Goal: Complete application form: Complete application form

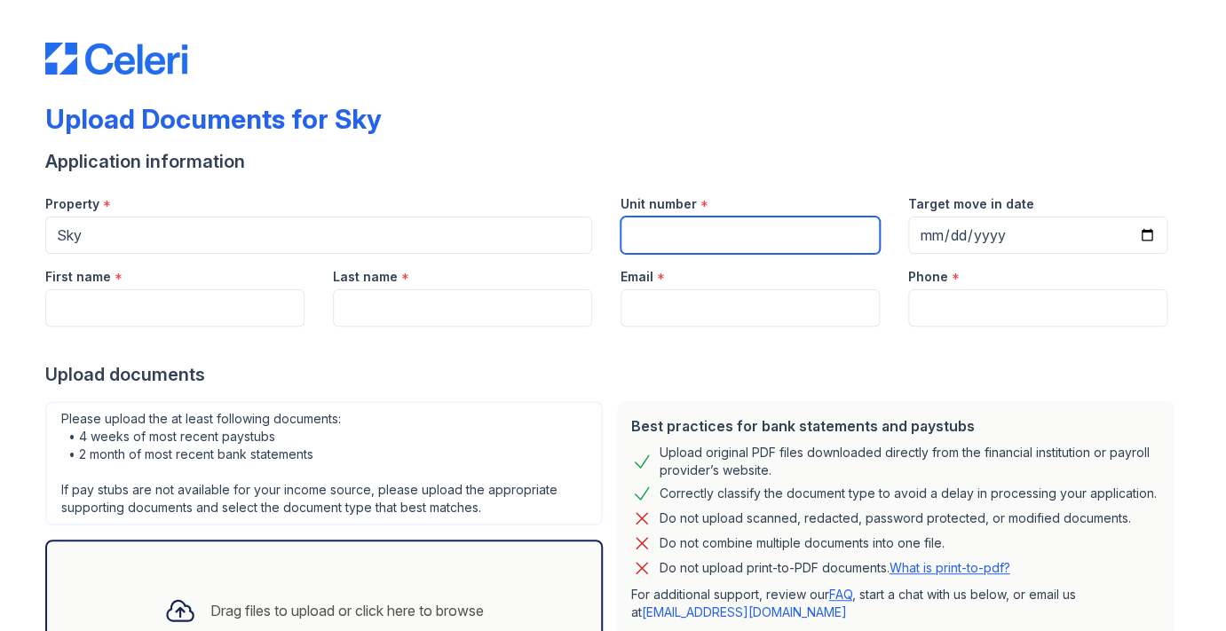
click at [636, 229] on input "Unit number" at bounding box center [749, 235] width 259 height 37
type input "5"
type input "35s"
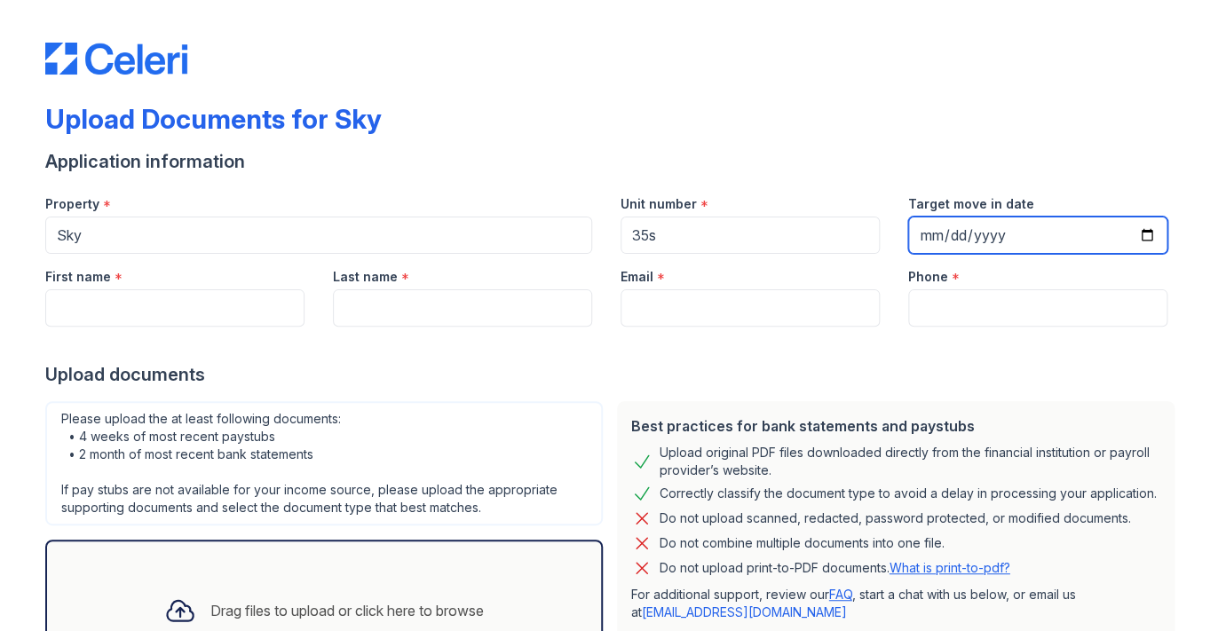
click at [924, 234] on input "Target move in date" at bounding box center [1037, 235] width 259 height 37
type input "2026-08-30"
type input "[DATE]"
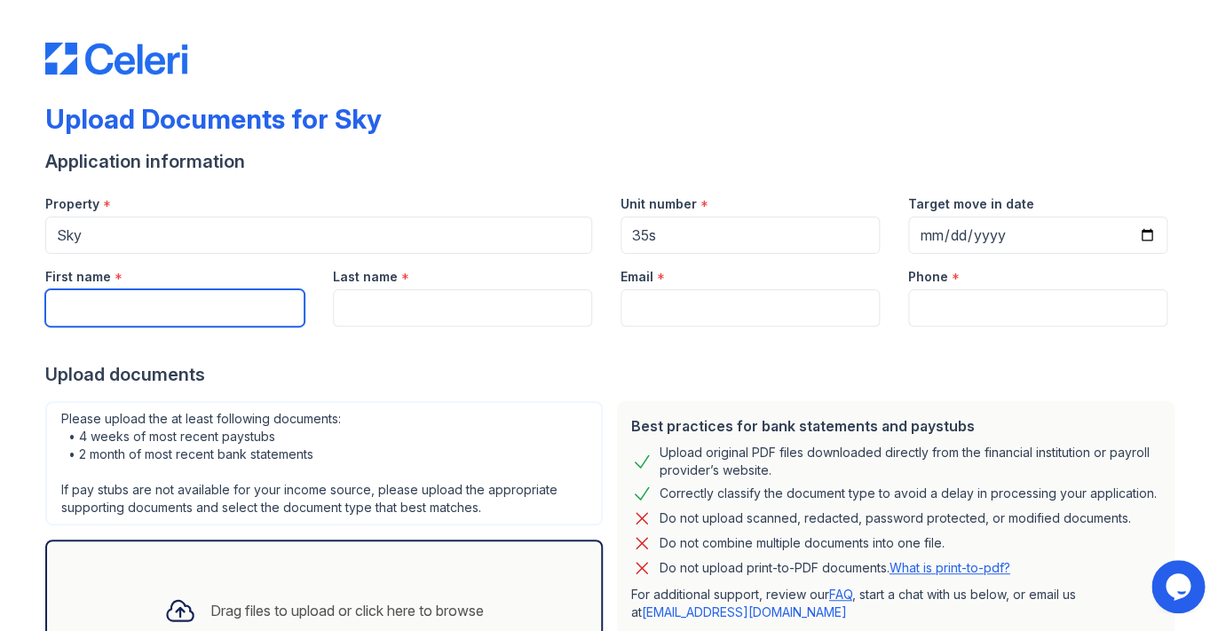
click at [162, 308] on input "First name" at bounding box center [174, 307] width 259 height 37
type input "william"
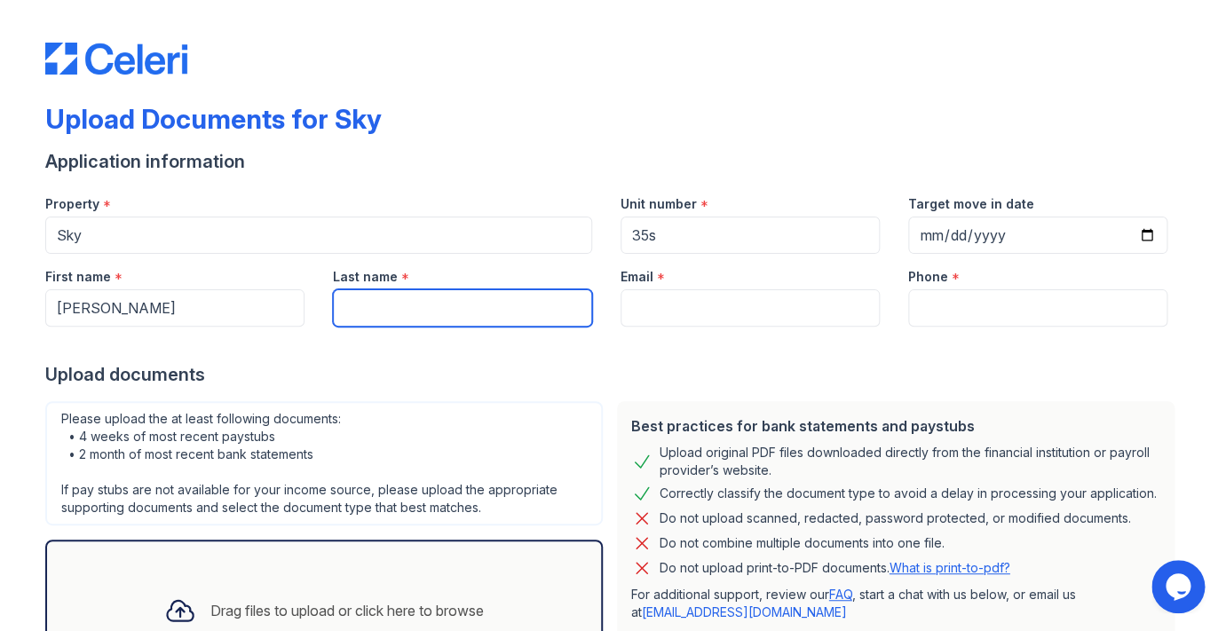
click at [346, 312] on input "Last name" at bounding box center [462, 307] width 259 height 37
type input "hathaway"
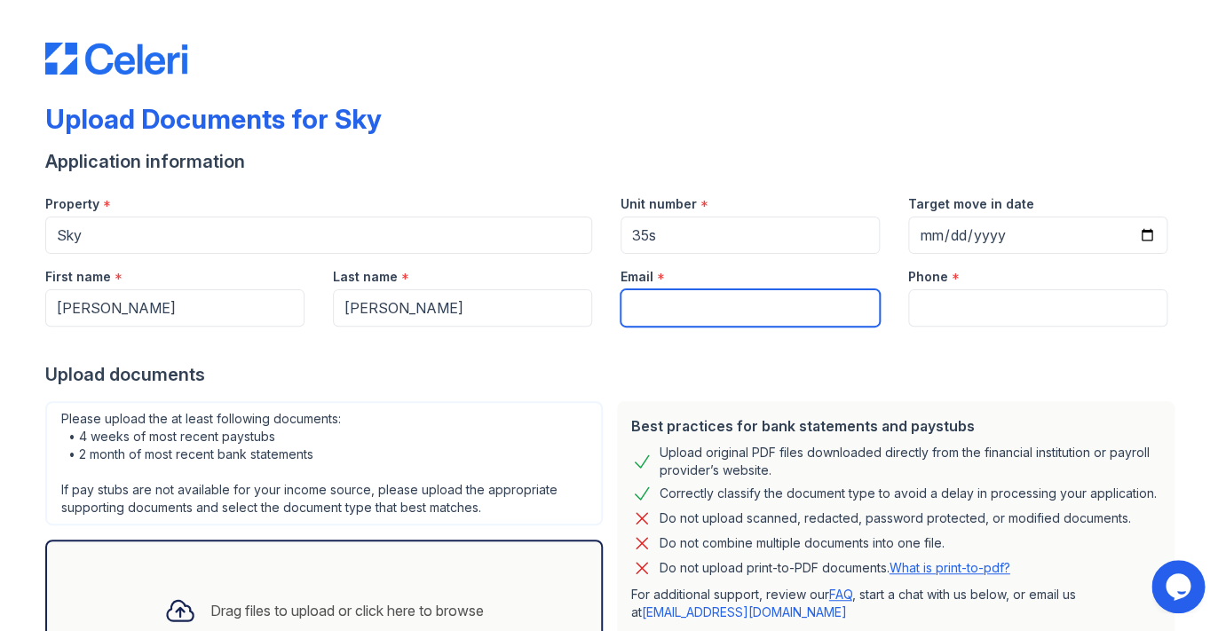
click at [636, 311] on input "Email" at bounding box center [749, 307] width 259 height 37
type input "[EMAIL_ADDRESS][DOMAIN_NAME]"
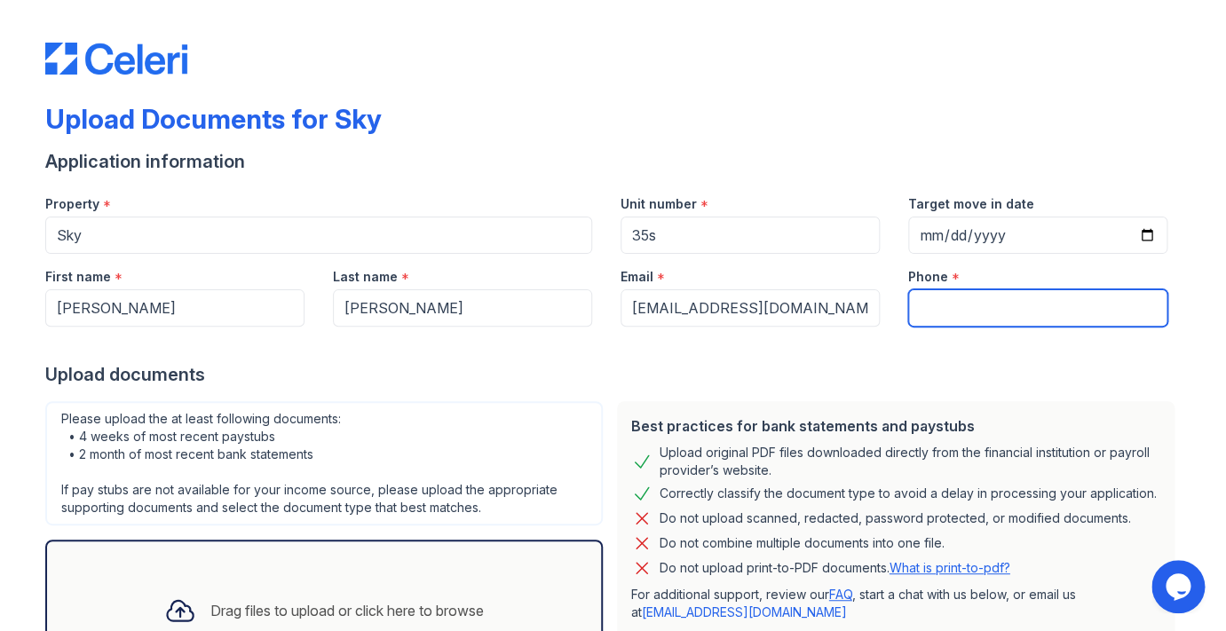
click at [941, 304] on input "Phone" at bounding box center [1037, 307] width 259 height 37
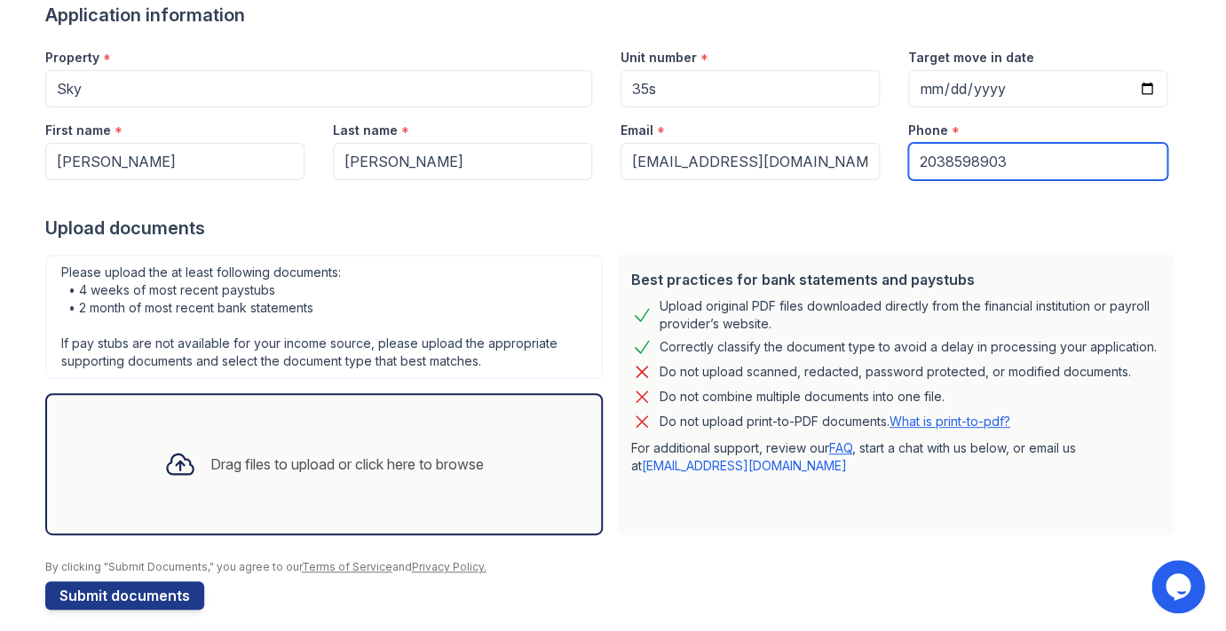
scroll to position [161, 0]
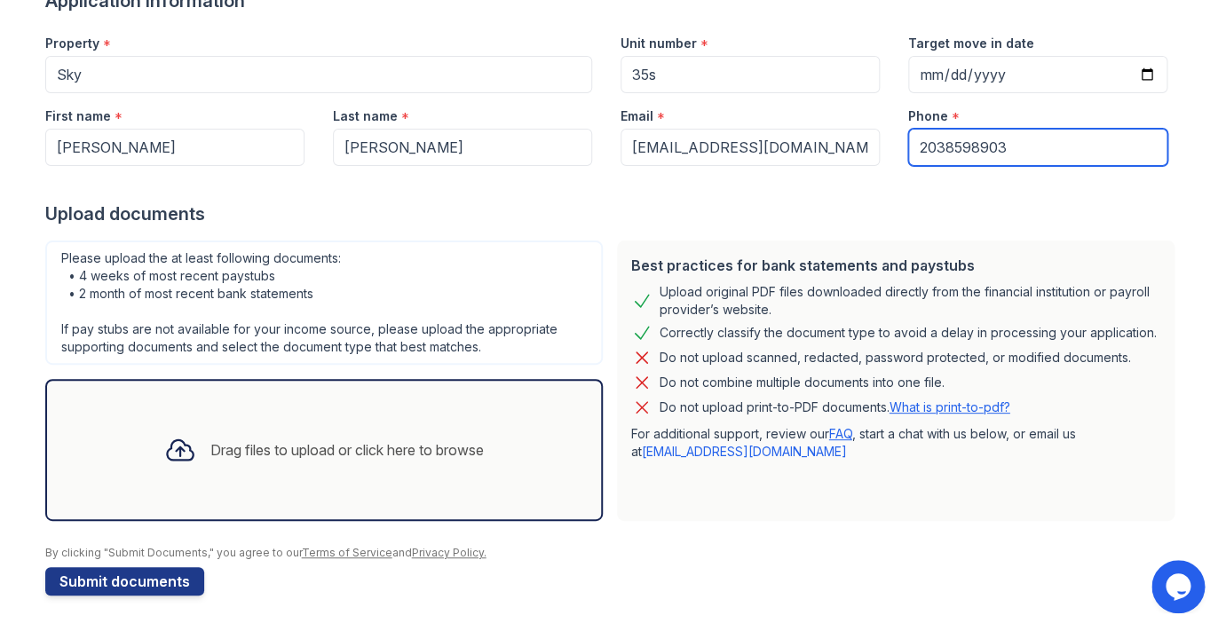
type input "2038598903"
click at [350, 451] on div "Drag files to upload or click here to browse" at bounding box center [346, 449] width 273 height 21
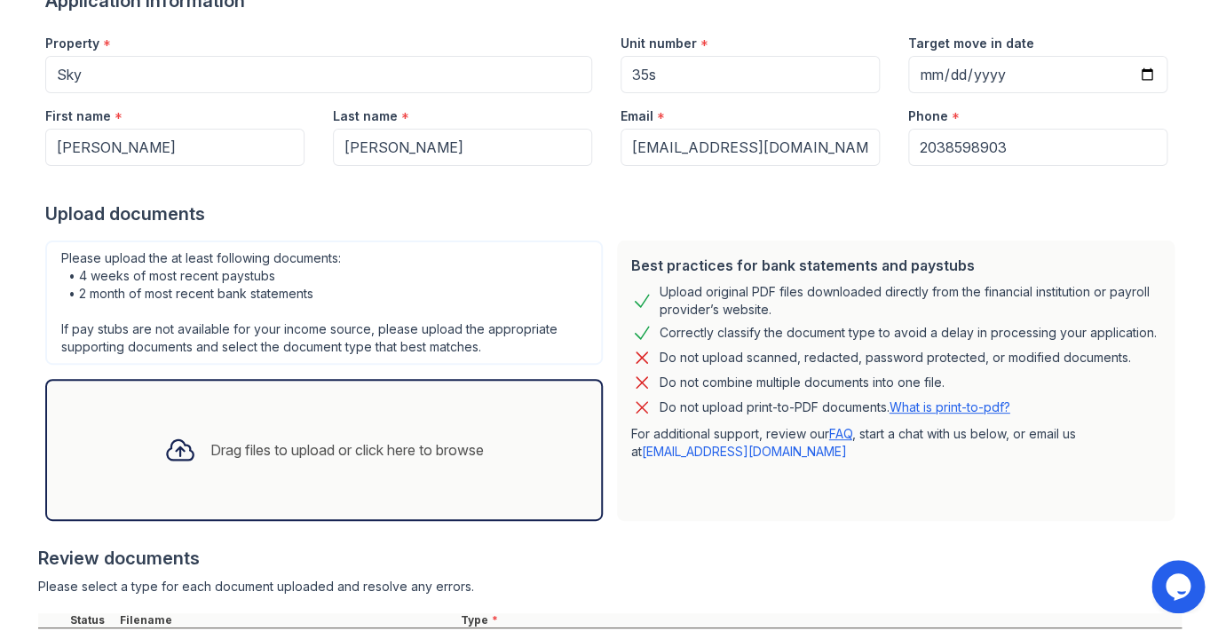
click at [216, 449] on div "Drag files to upload or click here to browse" at bounding box center [346, 449] width 273 height 21
click at [424, 445] on div "Drag files to upload or click here to browse" at bounding box center [346, 449] width 273 height 21
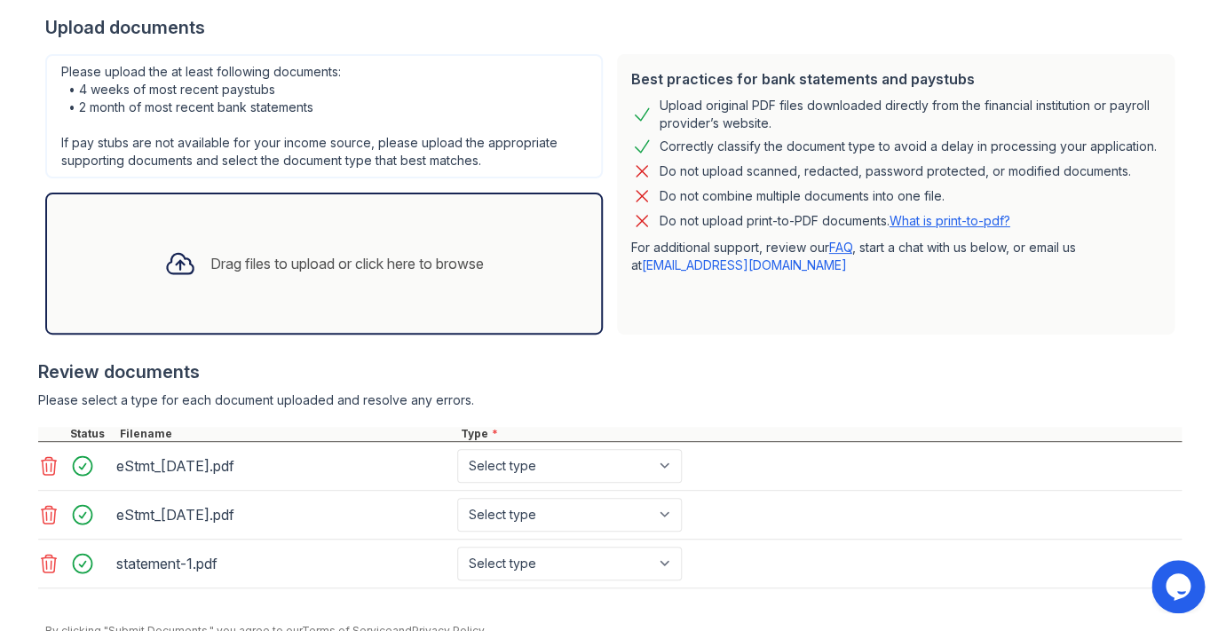
scroll to position [425, 0]
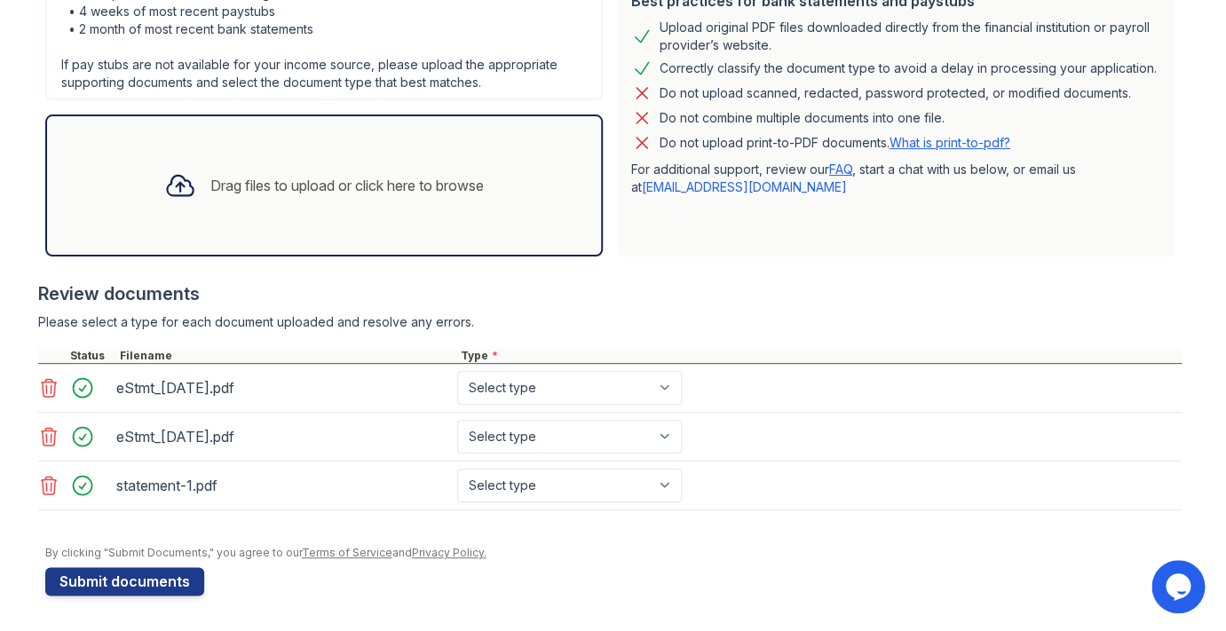
click at [257, 185] on div "Drag files to upload or click here to browse" at bounding box center [346, 185] width 273 height 21
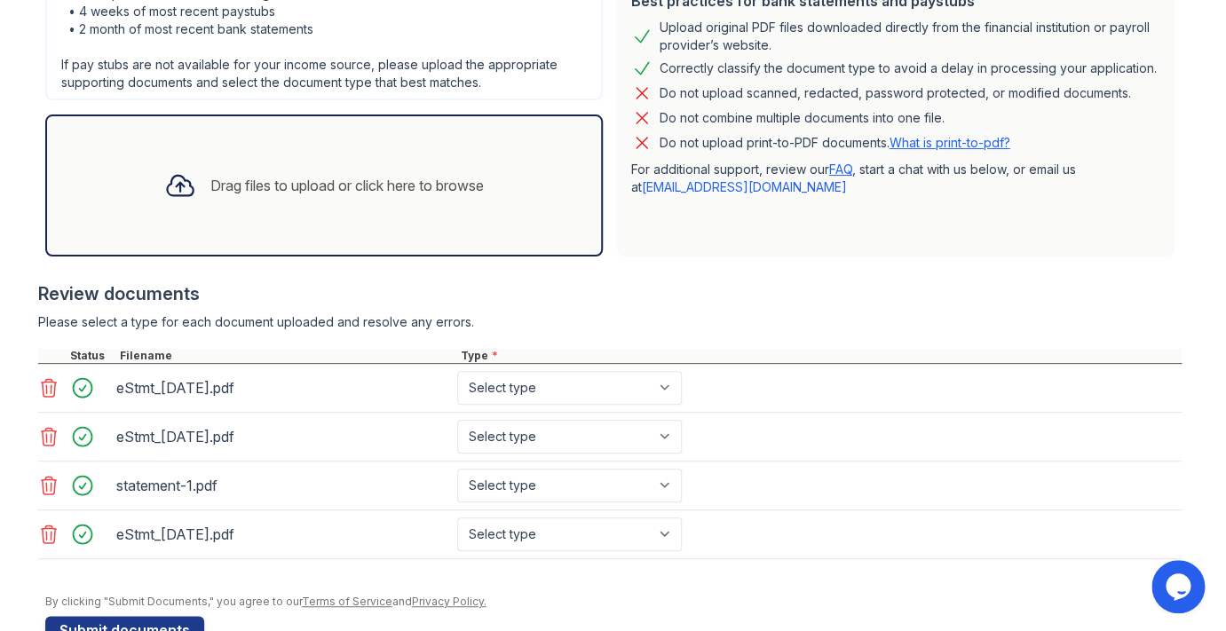
click at [51, 433] on icon at bounding box center [48, 436] width 21 height 21
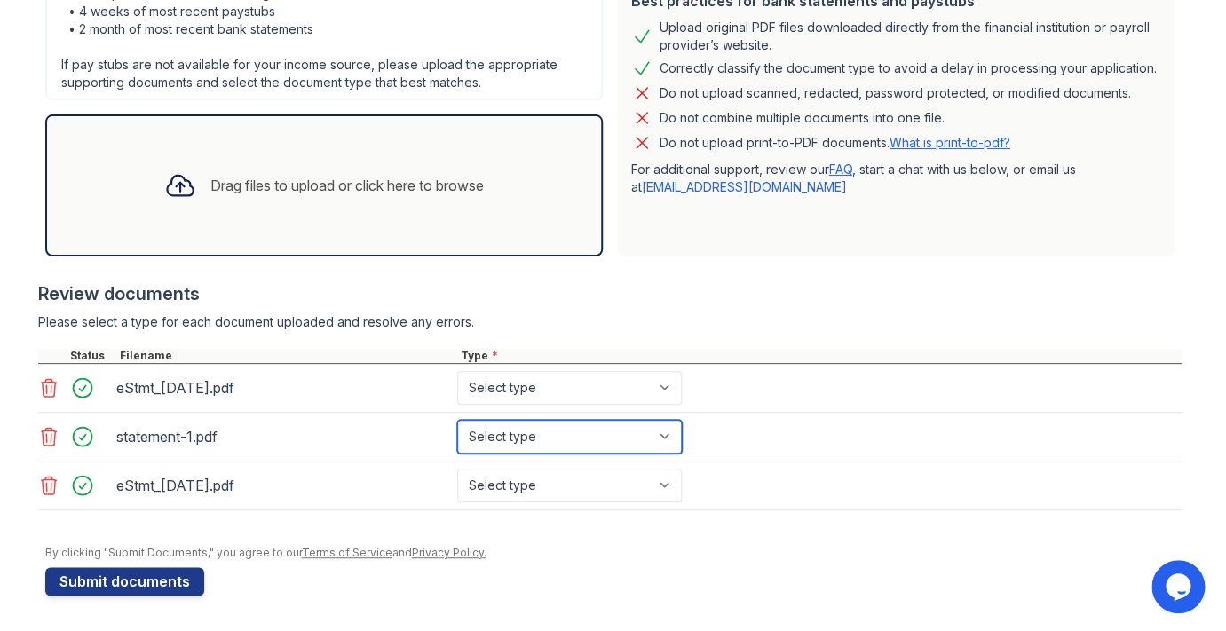
select select "other"
click option "Other" at bounding box center [0, 0] width 0 height 0
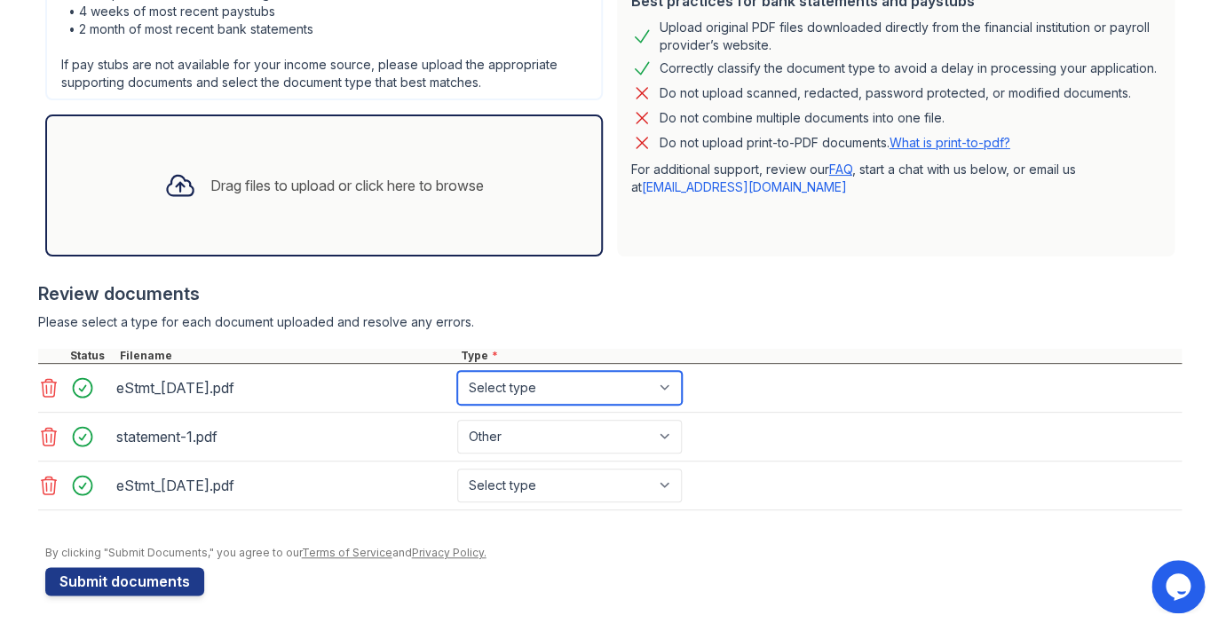
select select "bank_statement"
click option "Bank Statement" at bounding box center [0, 0] width 0 height 0
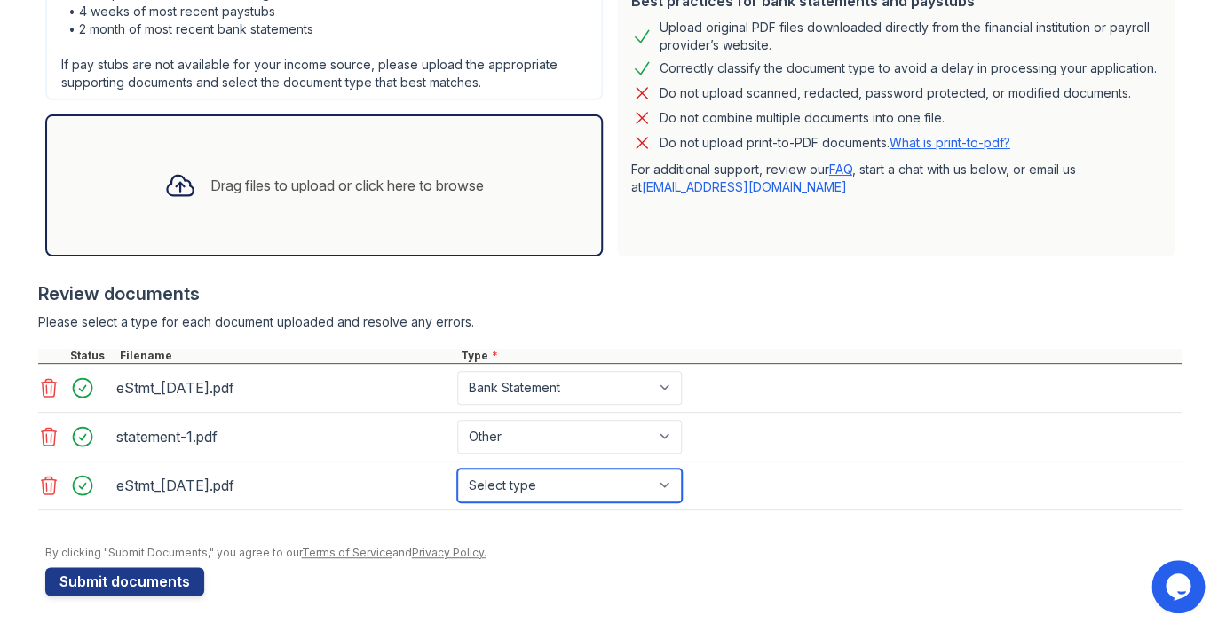
click at [457, 469] on select "Select type Paystub Bank Statement Offer Letter Tax Documents Benefit Award Let…" at bounding box center [569, 486] width 225 height 34
select select "bank_statement"
click option "Bank Statement" at bounding box center [0, 0] width 0 height 0
click at [261, 179] on div "Drag files to upload or click here to browse" at bounding box center [346, 185] width 273 height 21
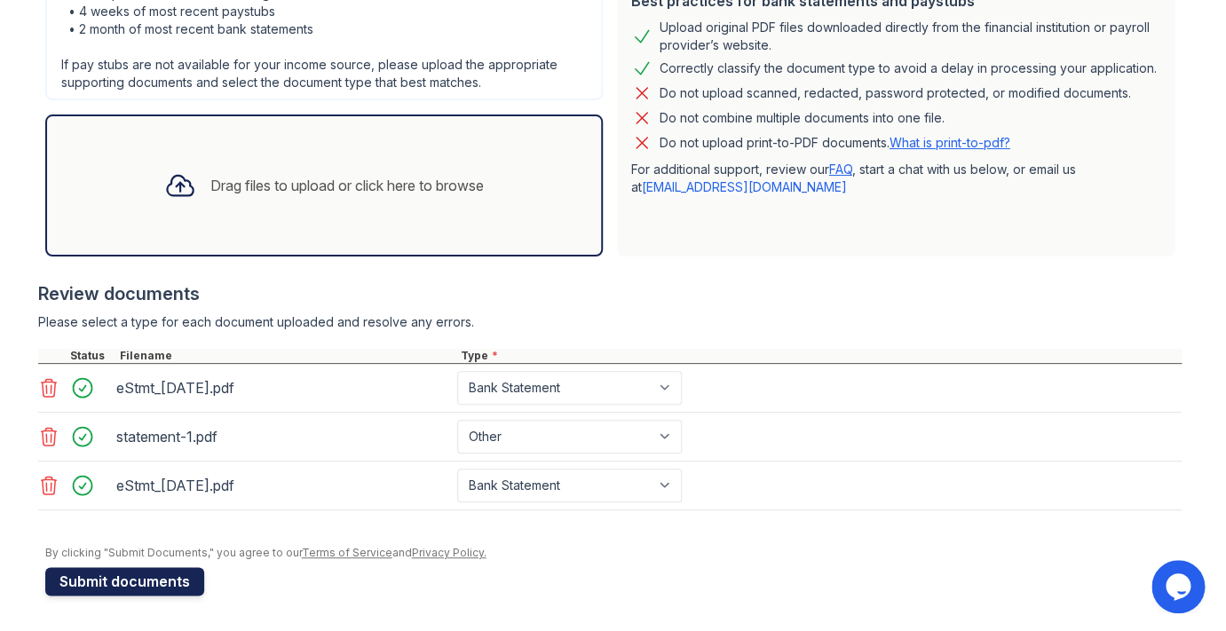
click at [122, 572] on button "Submit documents" at bounding box center [124, 581] width 159 height 28
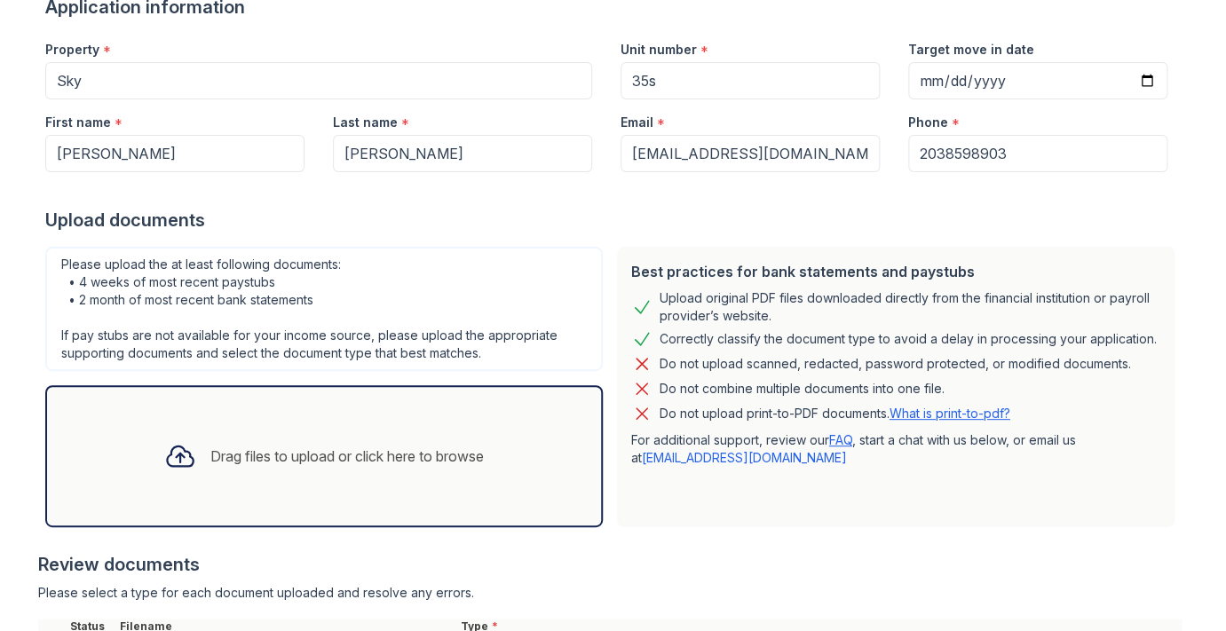
scroll to position [156, 0]
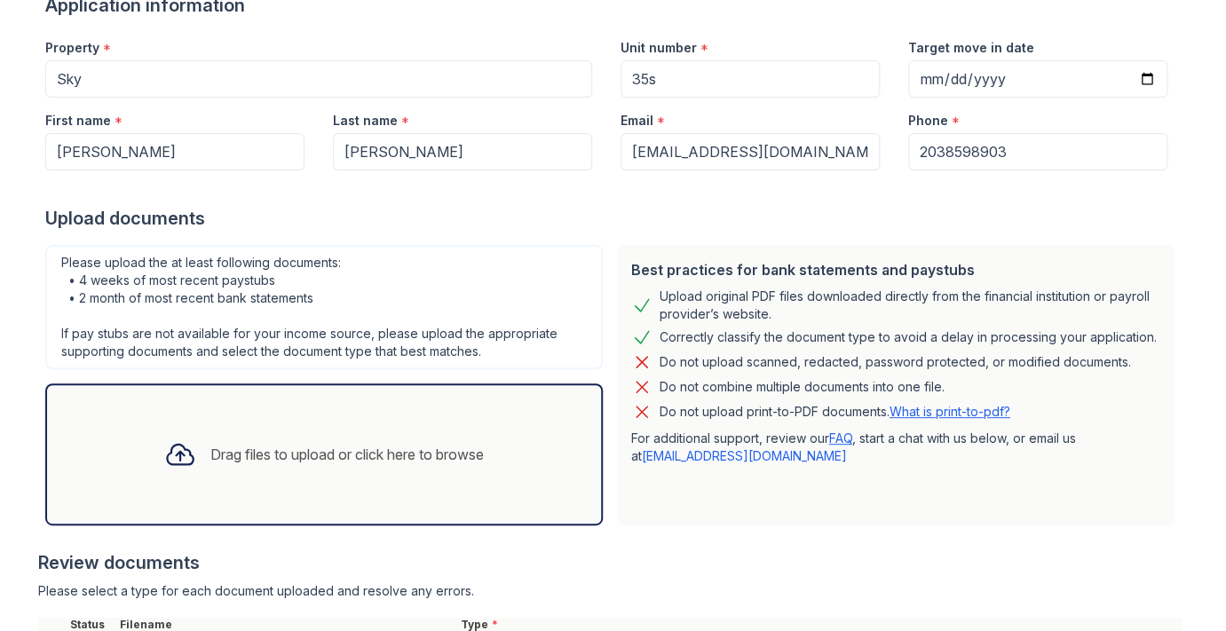
click at [244, 449] on div "Drag files to upload or click here to browse" at bounding box center [346, 454] width 273 height 21
click at [299, 459] on div "Drag files to upload or click here to browse" at bounding box center [346, 454] width 273 height 21
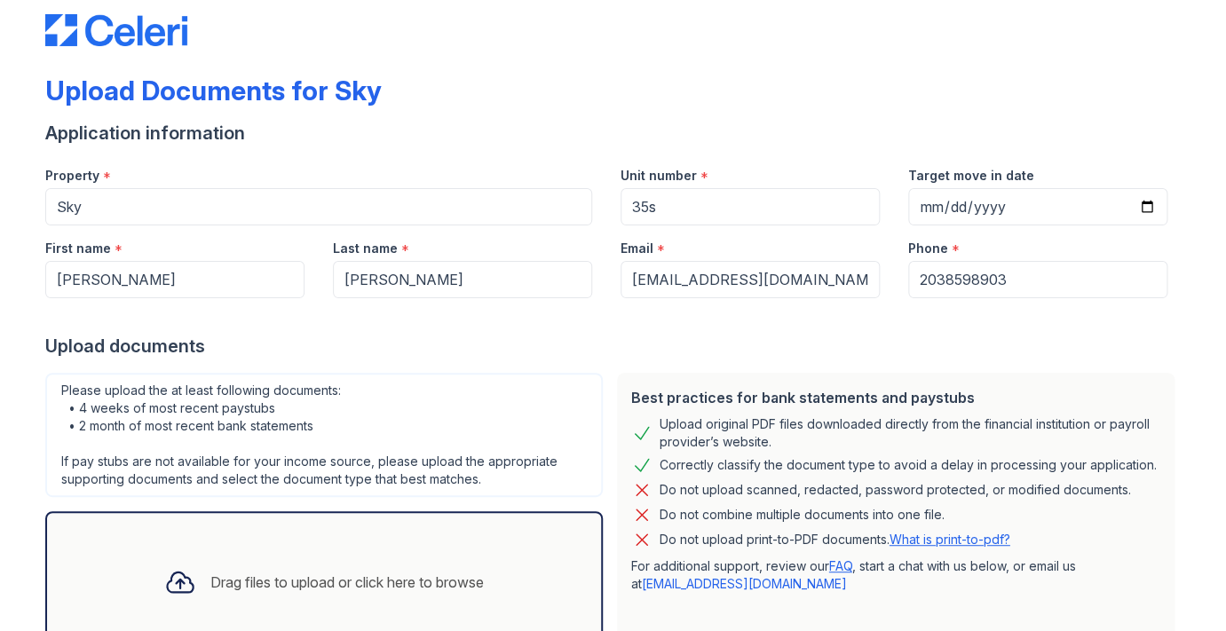
scroll to position [0, 0]
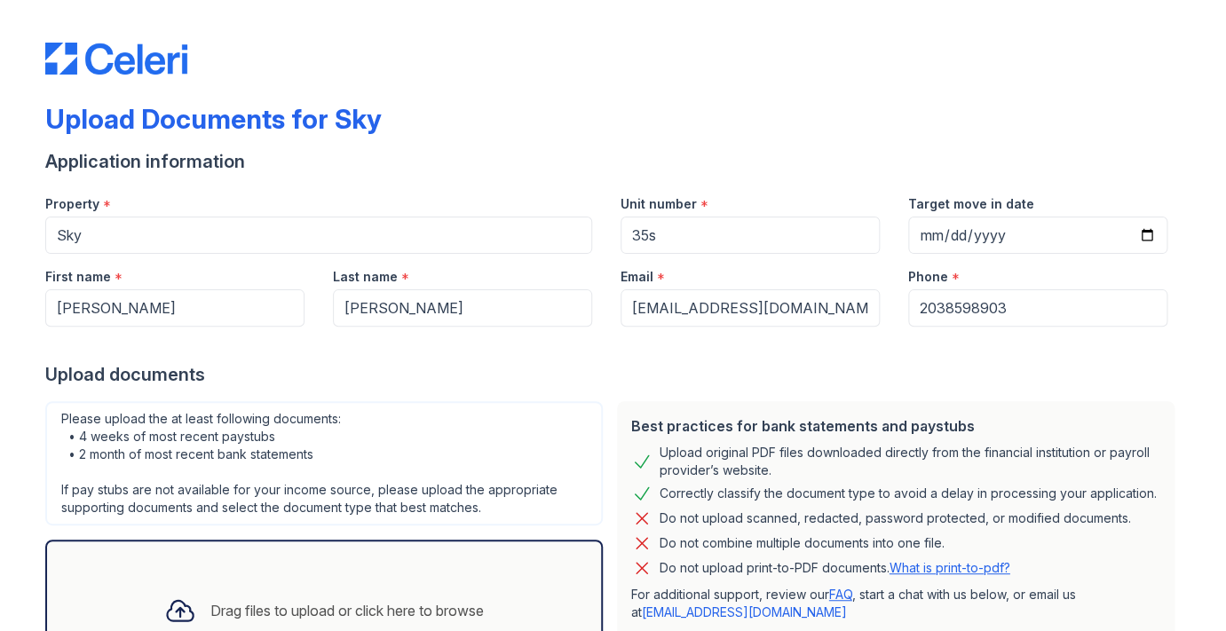
click at [346, 604] on div "Drag files to upload or click here to browse" at bounding box center [346, 610] width 273 height 21
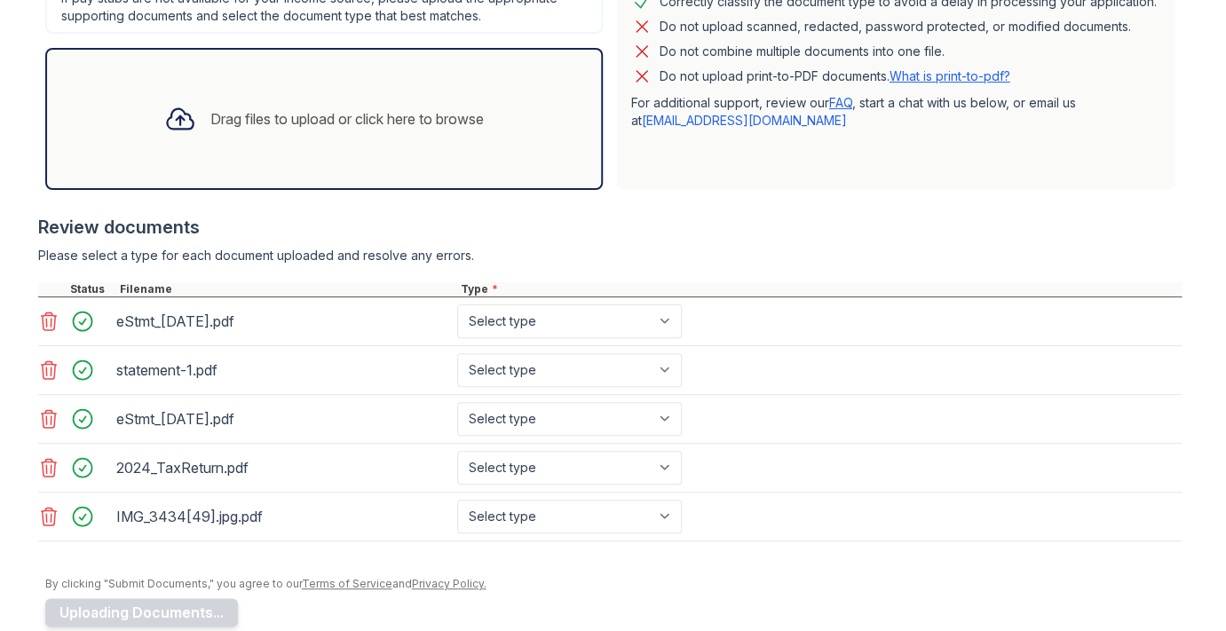
scroll to position [523, 0]
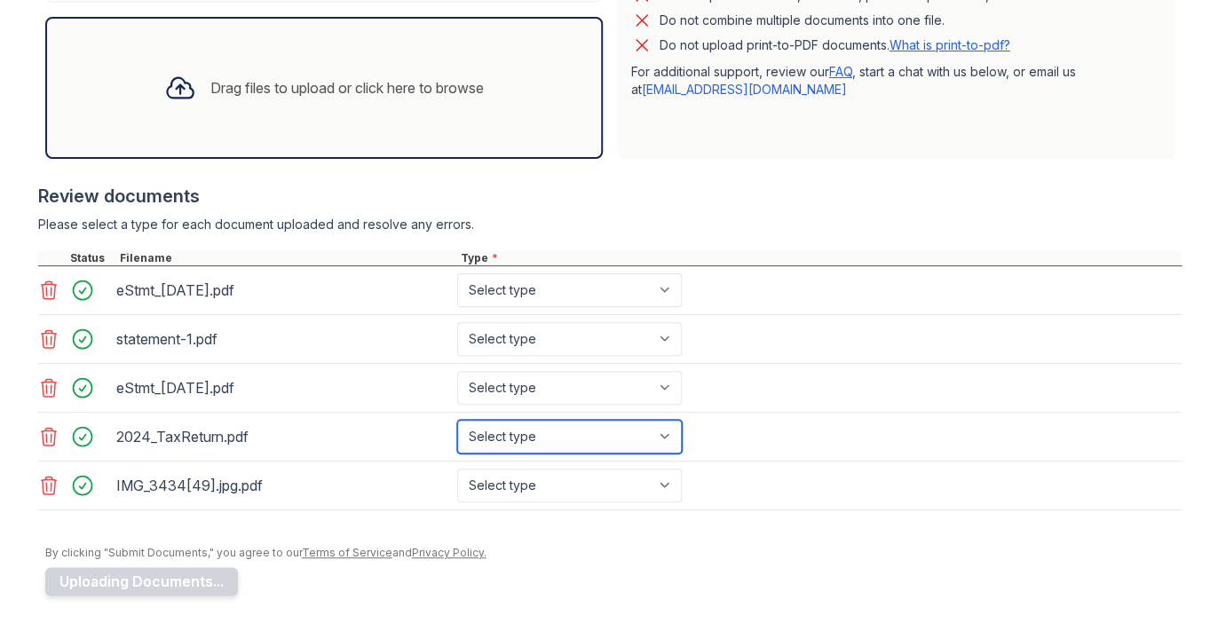
select select "tax_documents"
click option "Tax Documents" at bounding box center [0, 0] width 0 height 0
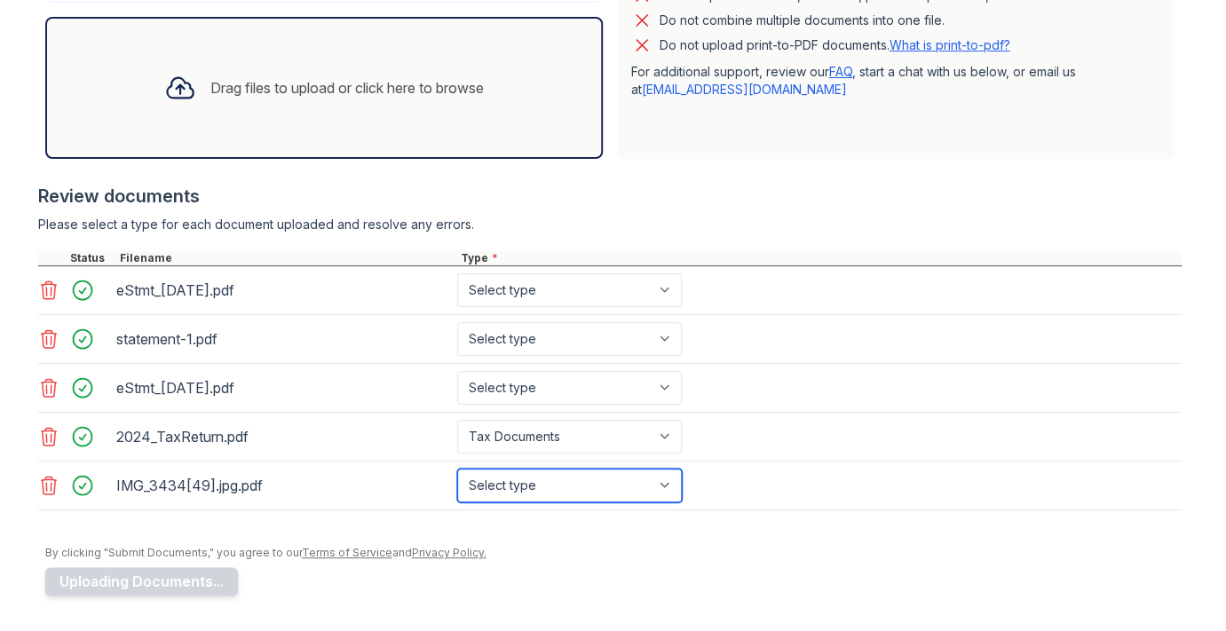
click at [457, 469] on select "Select type Paystub Bank Statement Offer Letter Tax Documents Benefit Award Let…" at bounding box center [569, 486] width 225 height 34
select select "other"
click option "Other" at bounding box center [0, 0] width 0 height 0
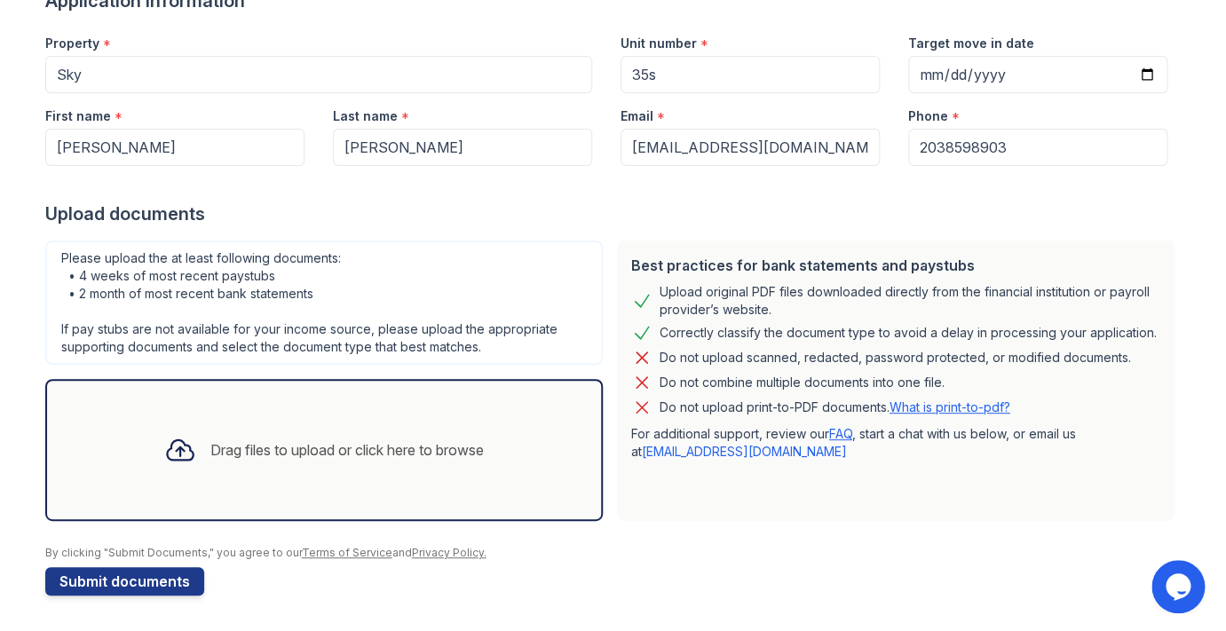
click at [240, 448] on div "Drag files to upload or click here to browse" at bounding box center [346, 449] width 273 height 21
click at [400, 444] on div "Drag files to upload or click here to browse" at bounding box center [346, 449] width 273 height 21
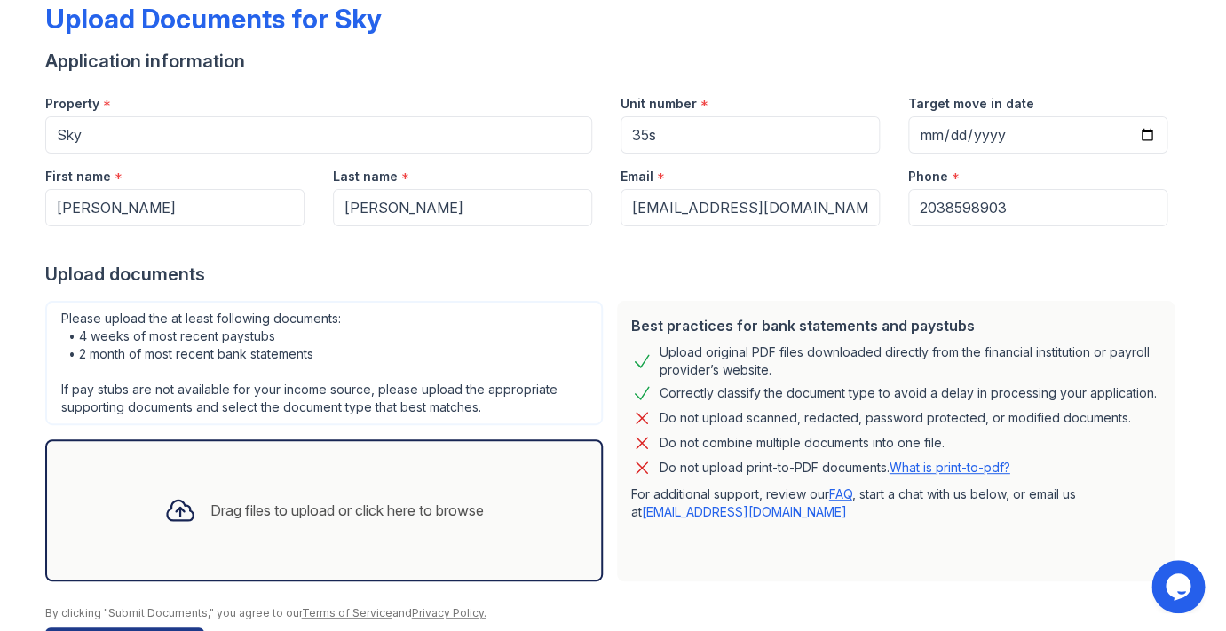
scroll to position [161, 0]
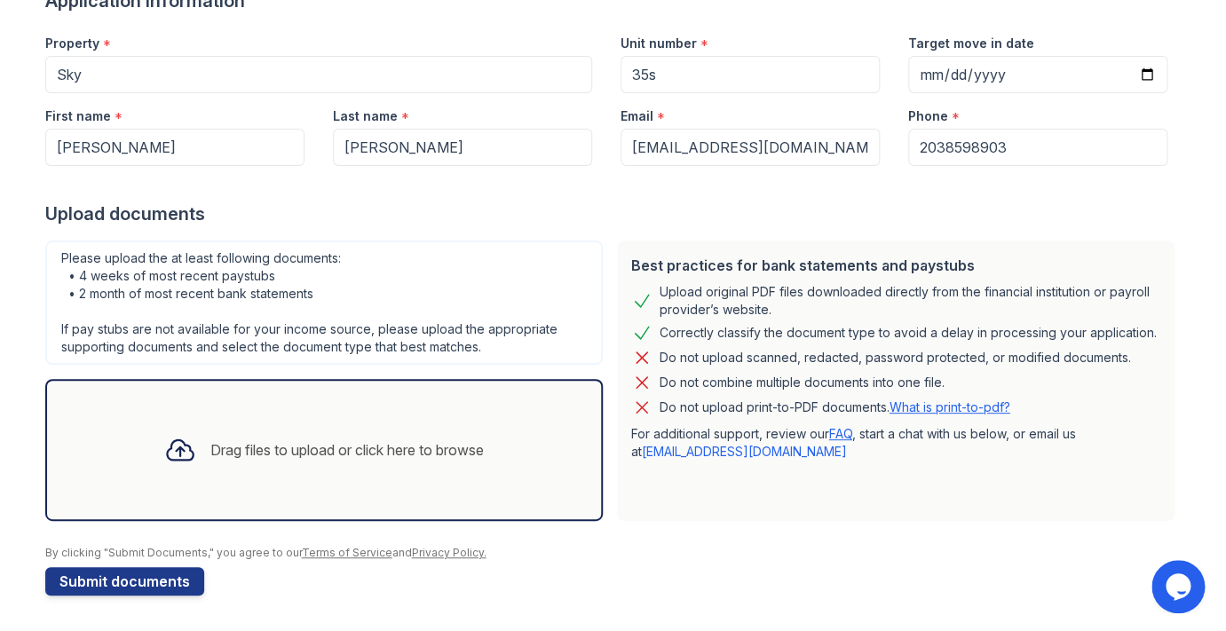
click at [314, 449] on div "Drag files to upload or click here to browse" at bounding box center [346, 449] width 273 height 21
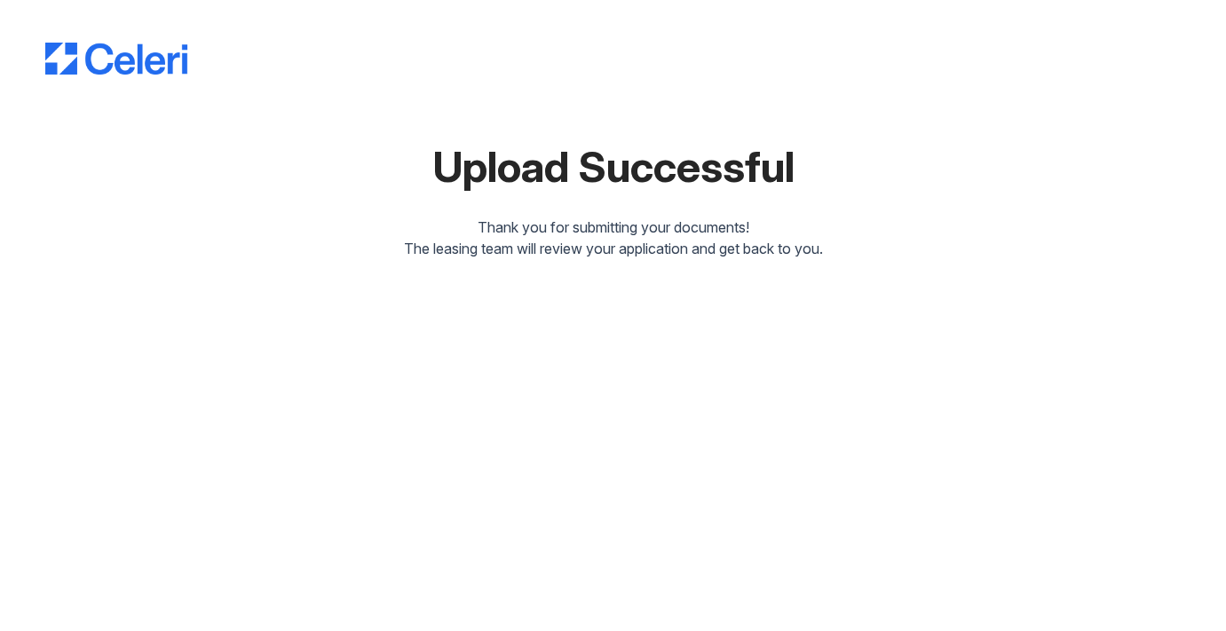
click at [330, 201] on div "Upload Successful Thank you for submitting your documents! The leasing team wil…" at bounding box center [613, 133] width 1136 height 252
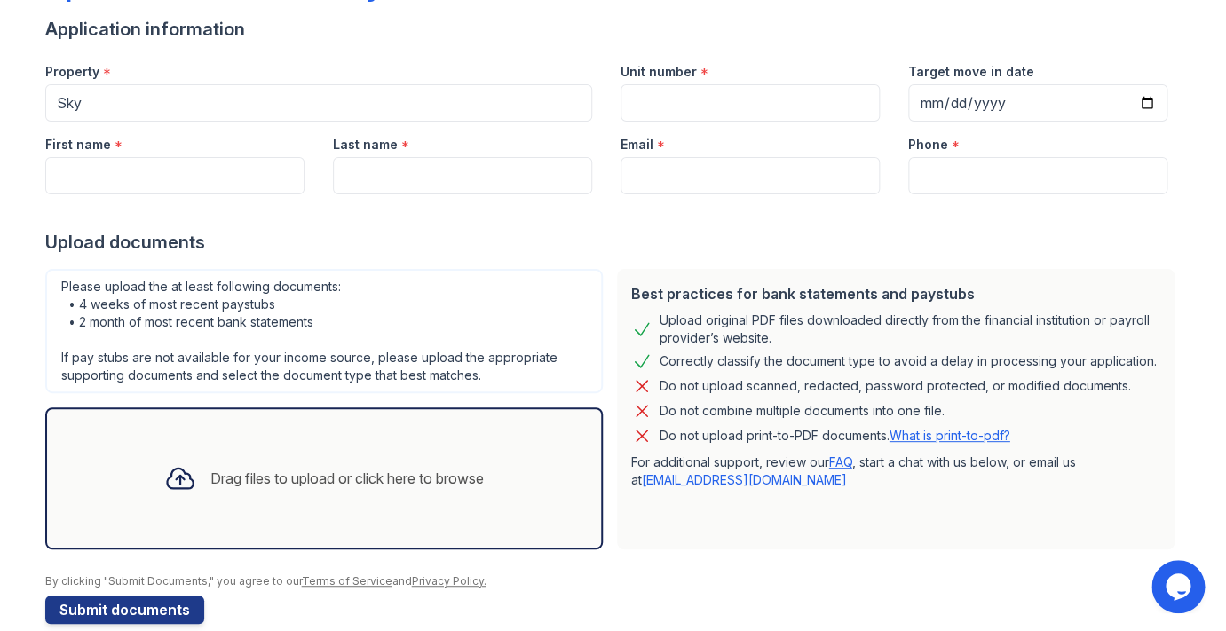
scroll to position [161, 0]
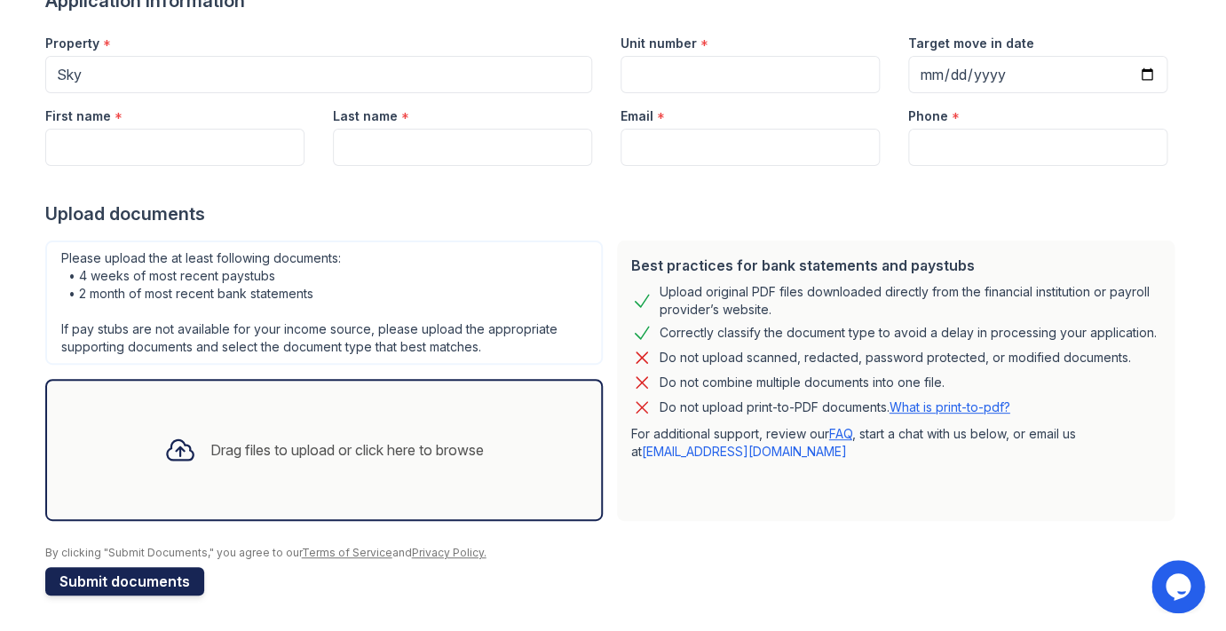
click at [122, 582] on button "Submit documents" at bounding box center [124, 581] width 159 height 28
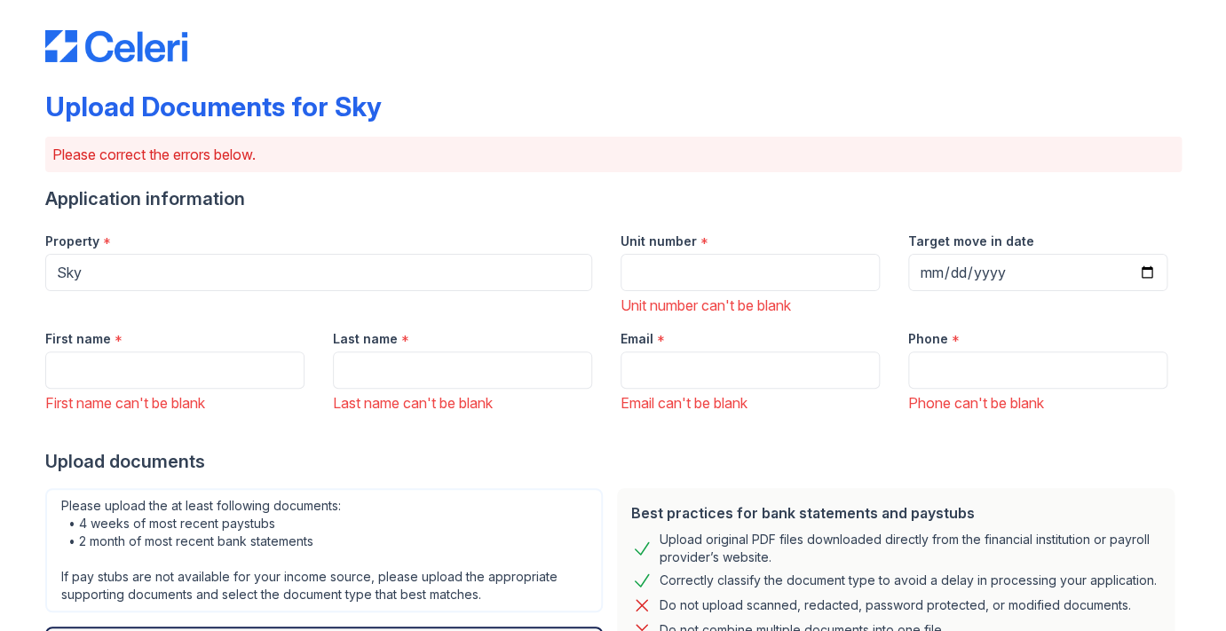
scroll to position [0, 0]
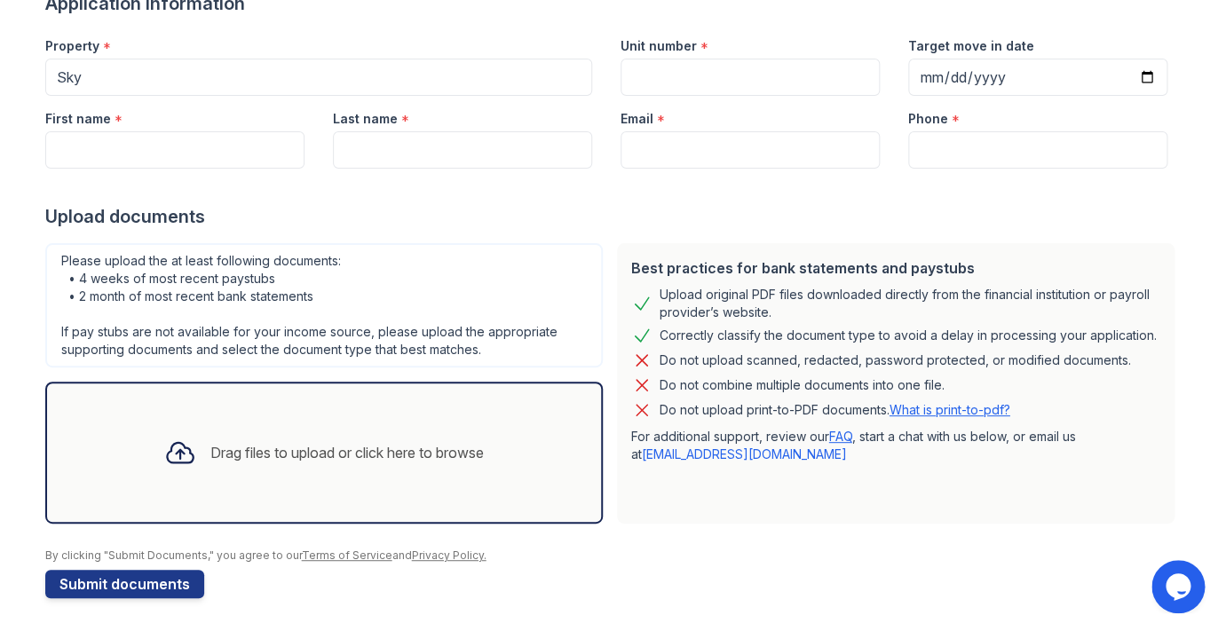
scroll to position [161, 0]
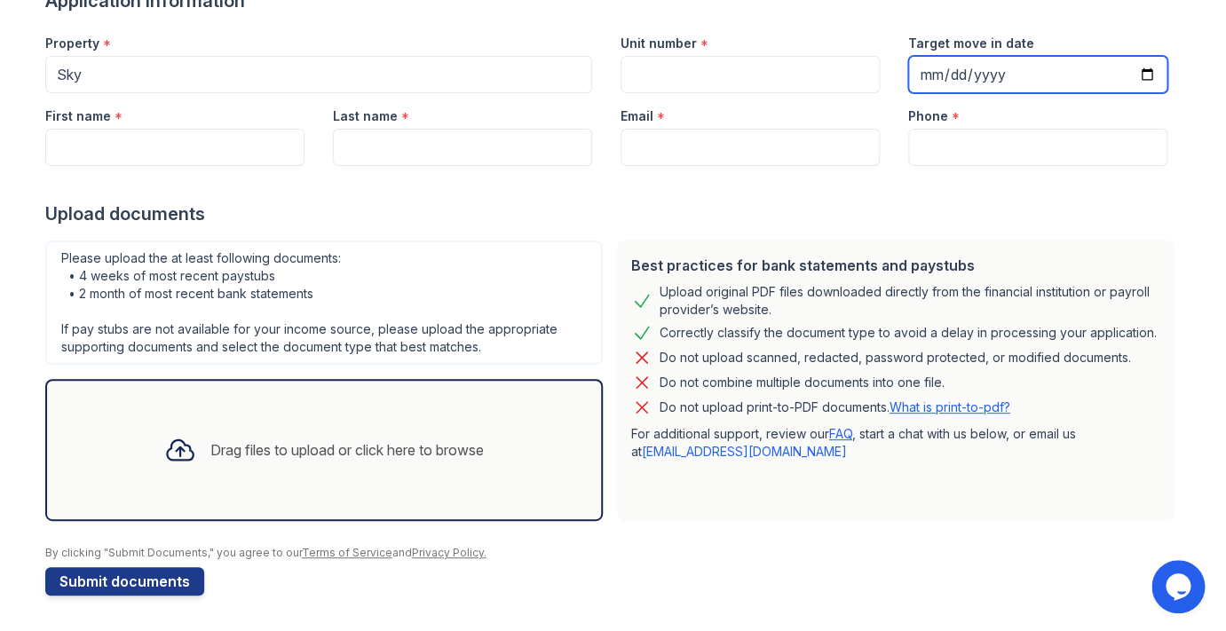
click at [923, 70] on input "Target move in date" at bounding box center [1037, 74] width 259 height 37
click at [949, 76] on input "Target move in date" at bounding box center [1037, 74] width 259 height 37
type input "[DATE]"
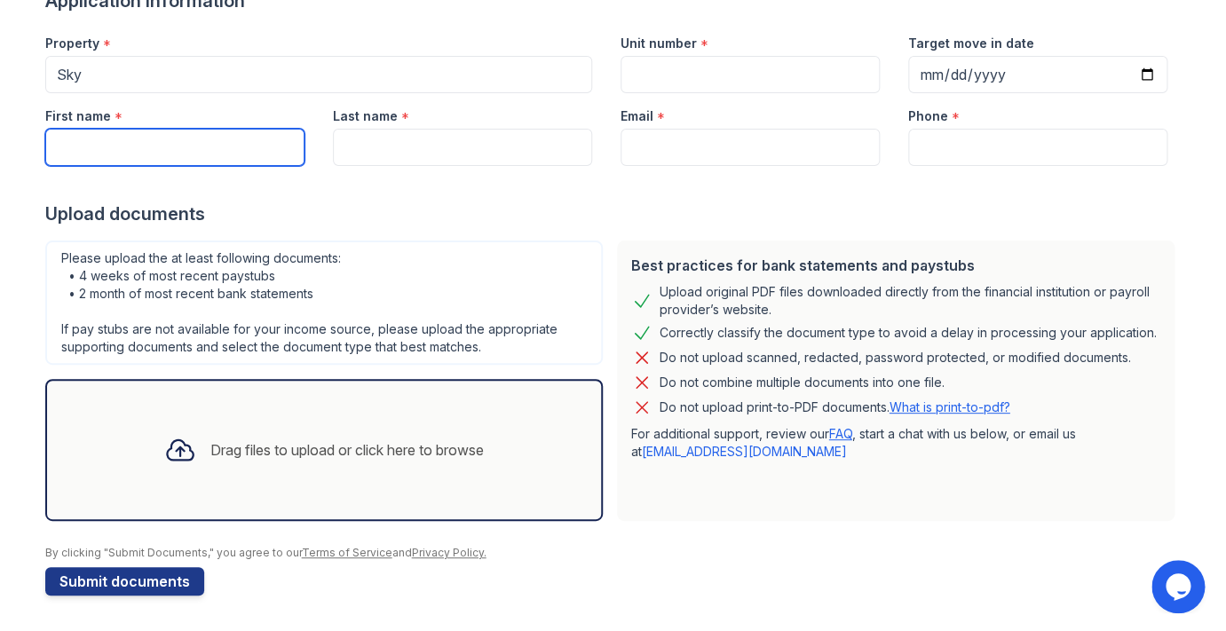
click at [141, 141] on input "First name" at bounding box center [174, 147] width 259 height 37
type input "[PERSON_NAME]"
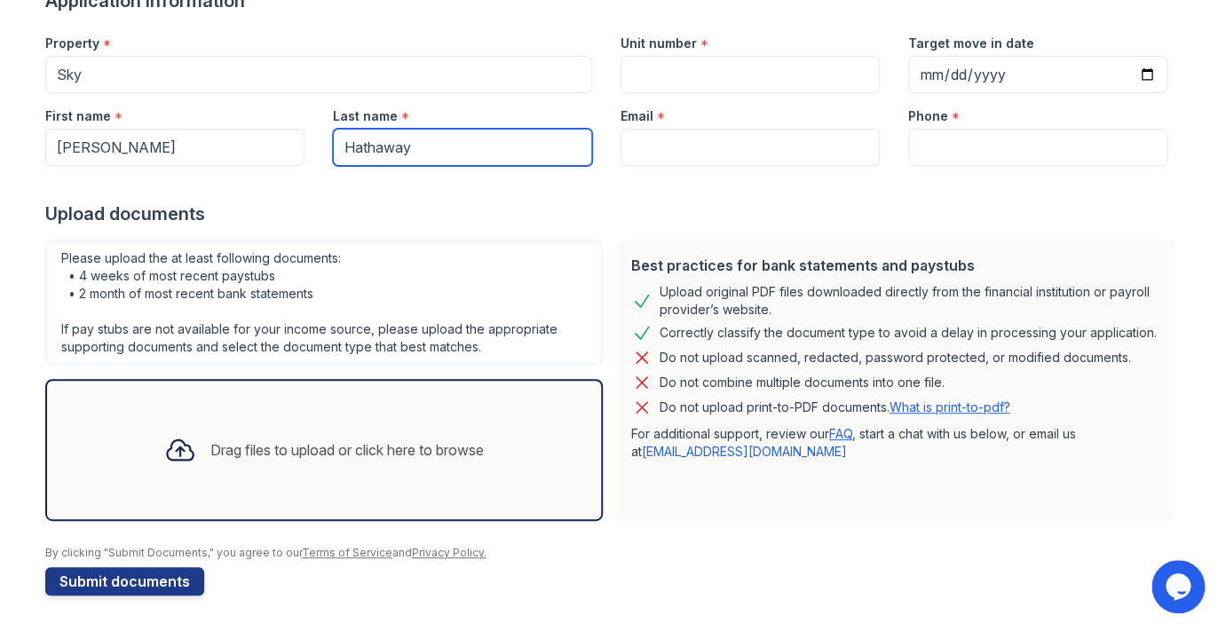
type input "Hathaway"
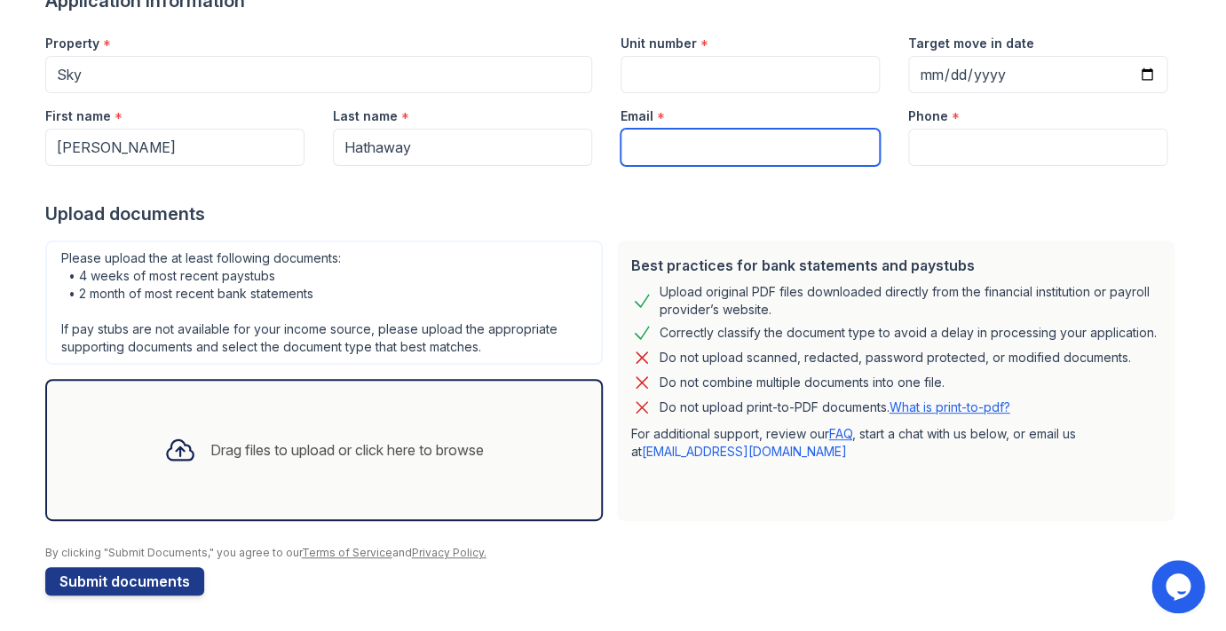
click at [635, 153] on input "Email" at bounding box center [749, 147] width 259 height 37
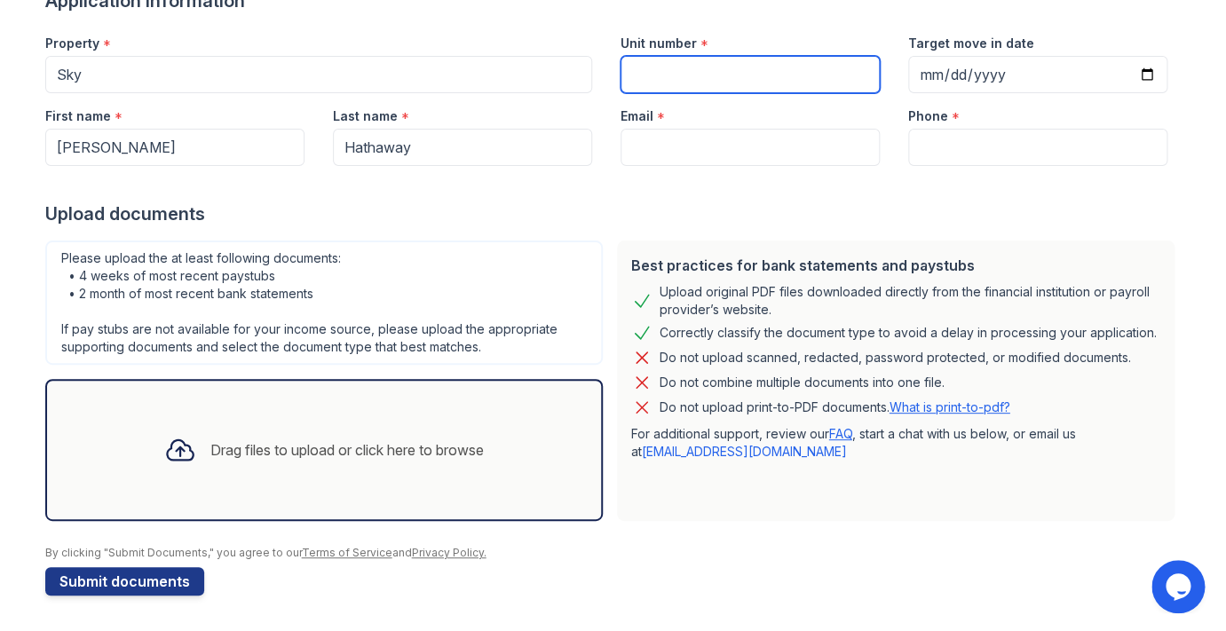
click at [644, 77] on input "Unit number" at bounding box center [749, 74] width 259 height 37
type input "35s"
click at [584, 215] on div "Upload documents" at bounding box center [613, 213] width 1136 height 25
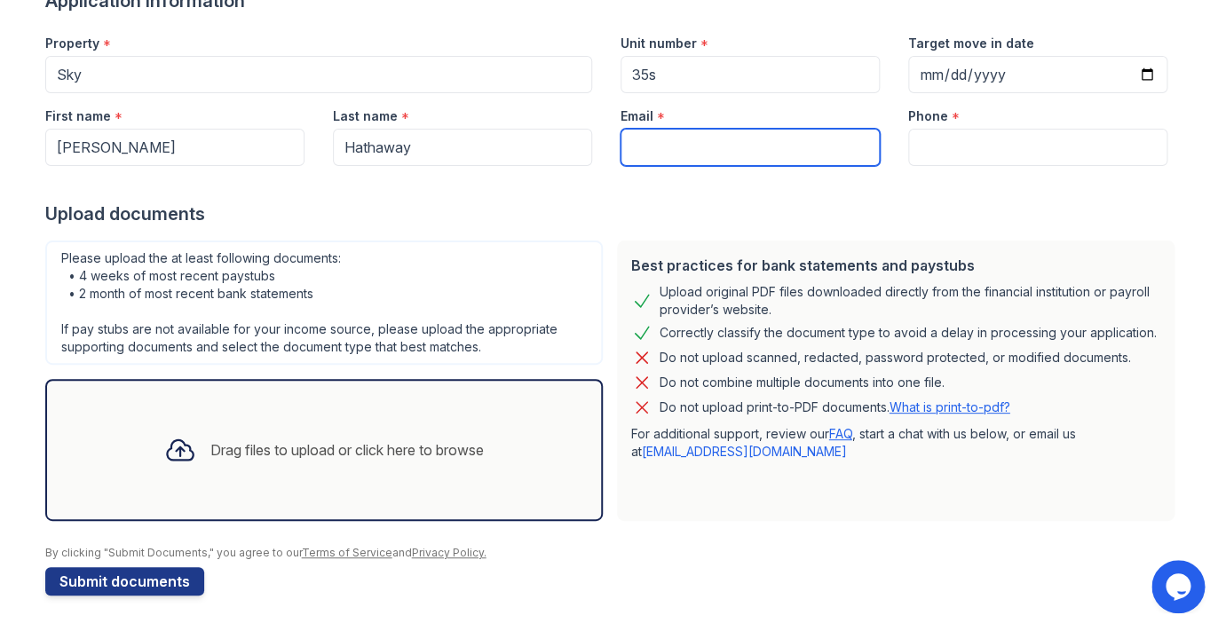
click at [671, 145] on input "Email" at bounding box center [749, 147] width 259 height 37
type input "[EMAIL_ADDRESS][DOMAIN_NAME]"
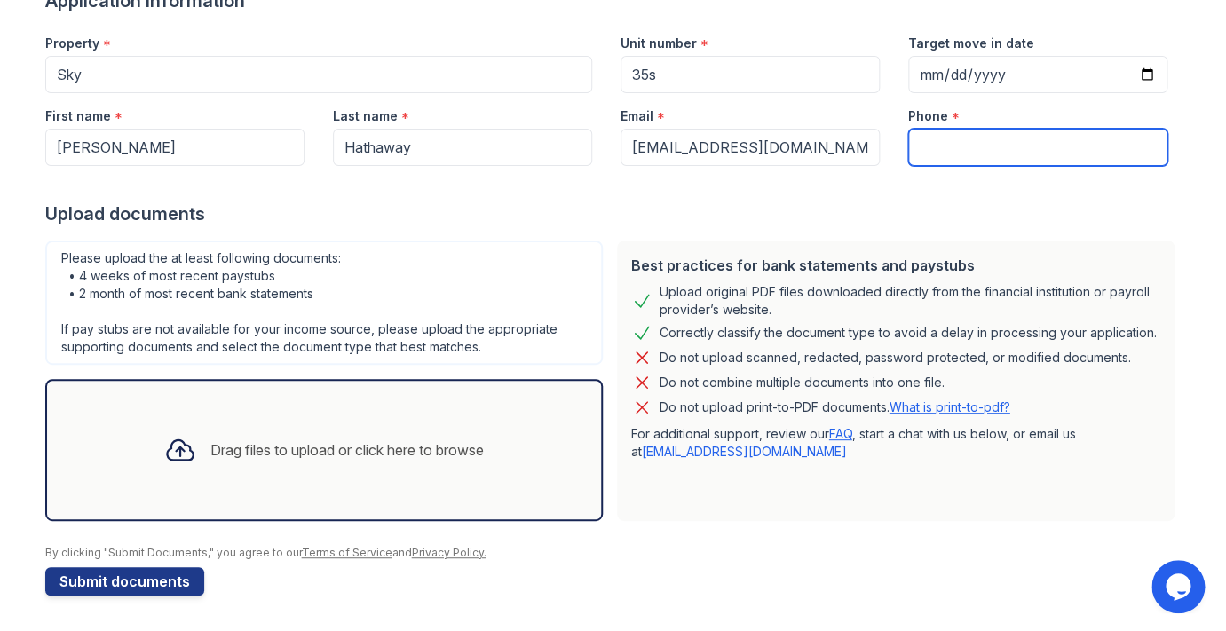
click at [934, 141] on input "Phone" at bounding box center [1037, 147] width 259 height 37
type input "2038598903"
click at [373, 449] on div "Drag files to upload or click here to browse" at bounding box center [346, 449] width 273 height 21
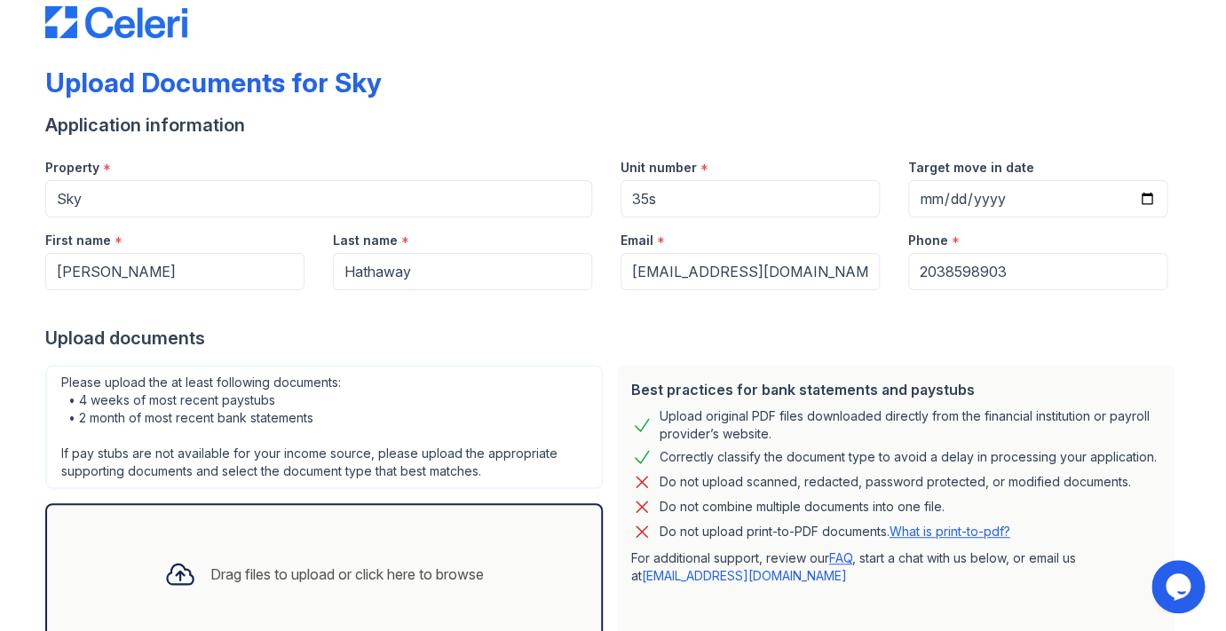
scroll to position [46, 0]
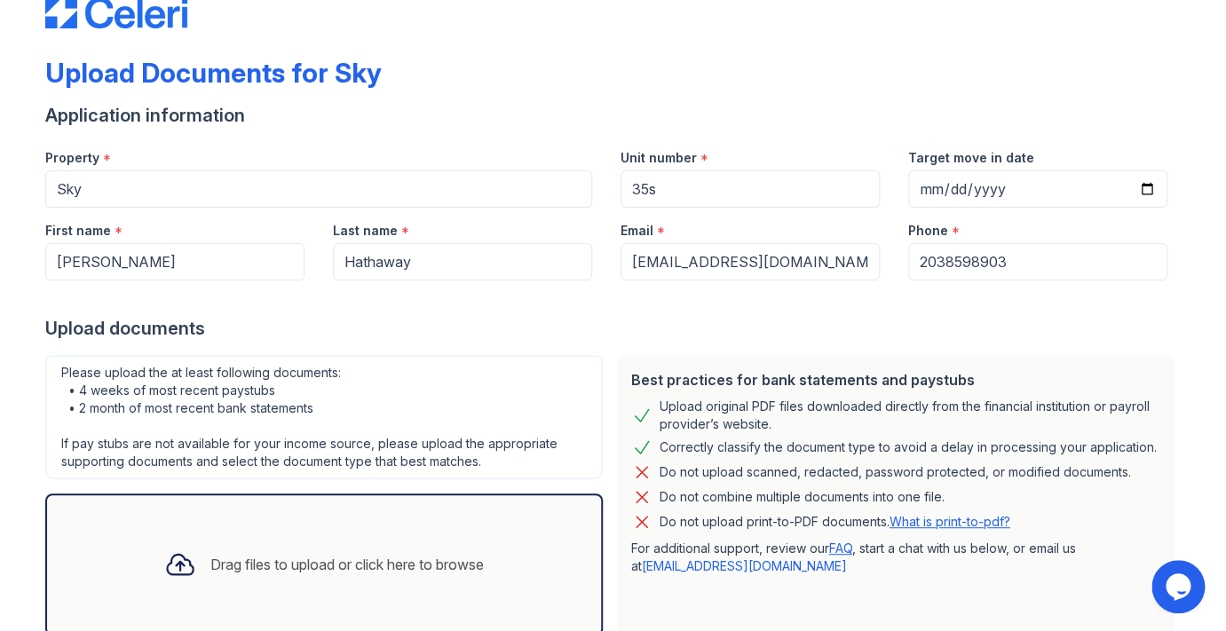
click at [409, 565] on div "Drag files to upload or click here to browse" at bounding box center [346, 564] width 273 height 21
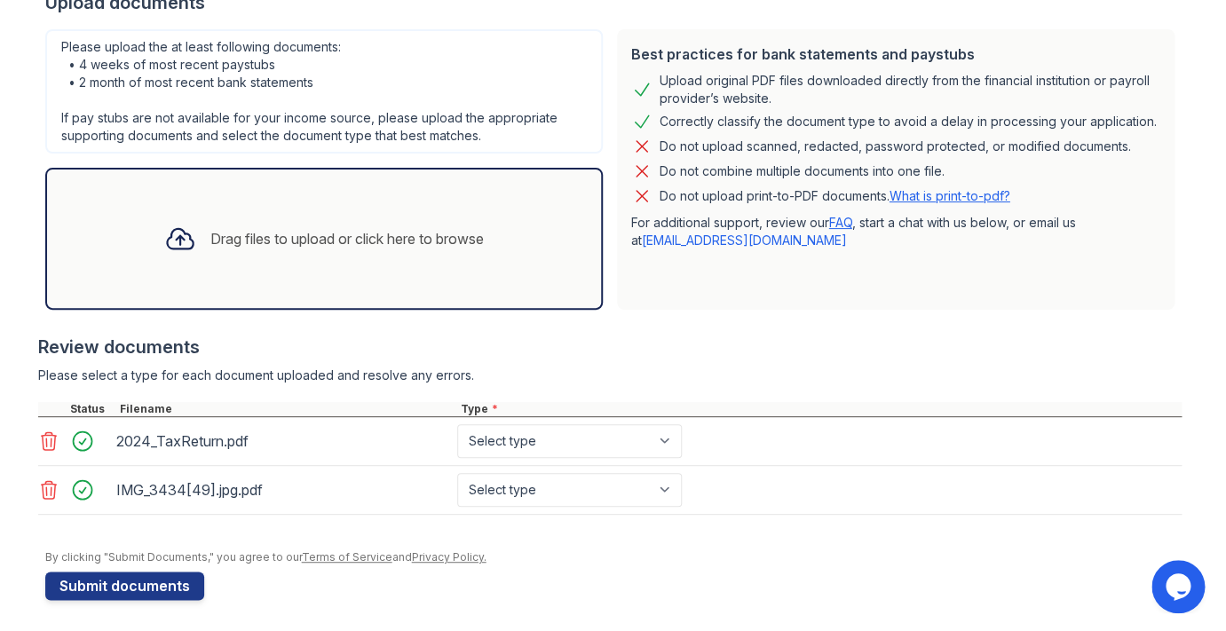
scroll to position [376, 0]
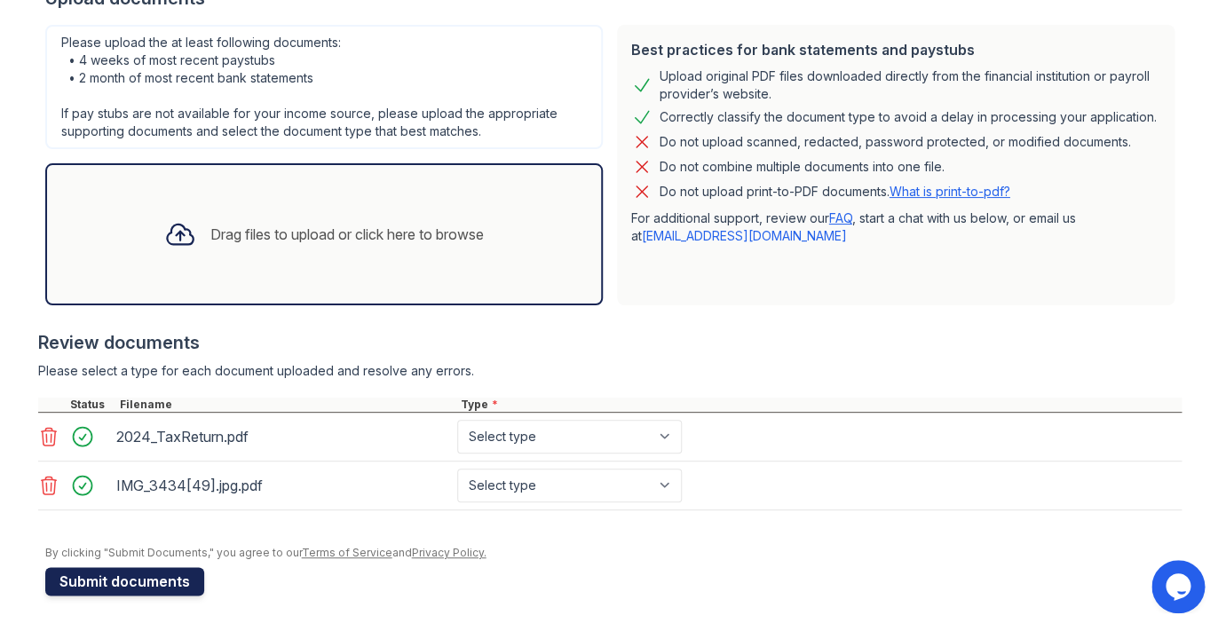
click at [175, 578] on button "Submit documents" at bounding box center [124, 581] width 159 height 28
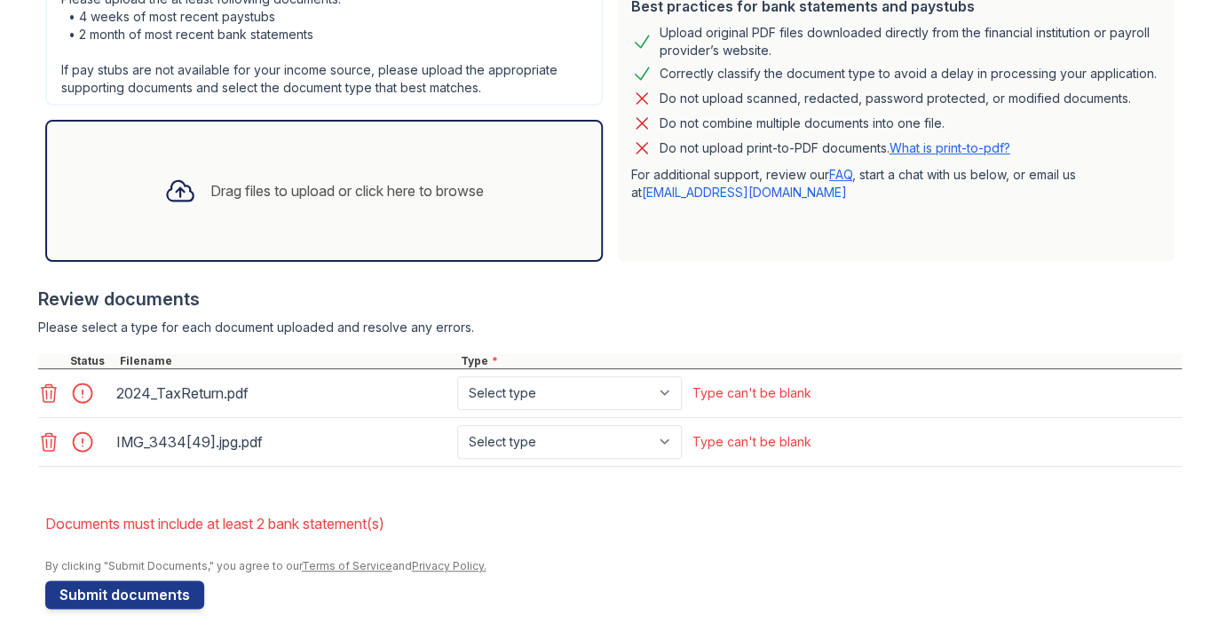
scroll to position [476, 0]
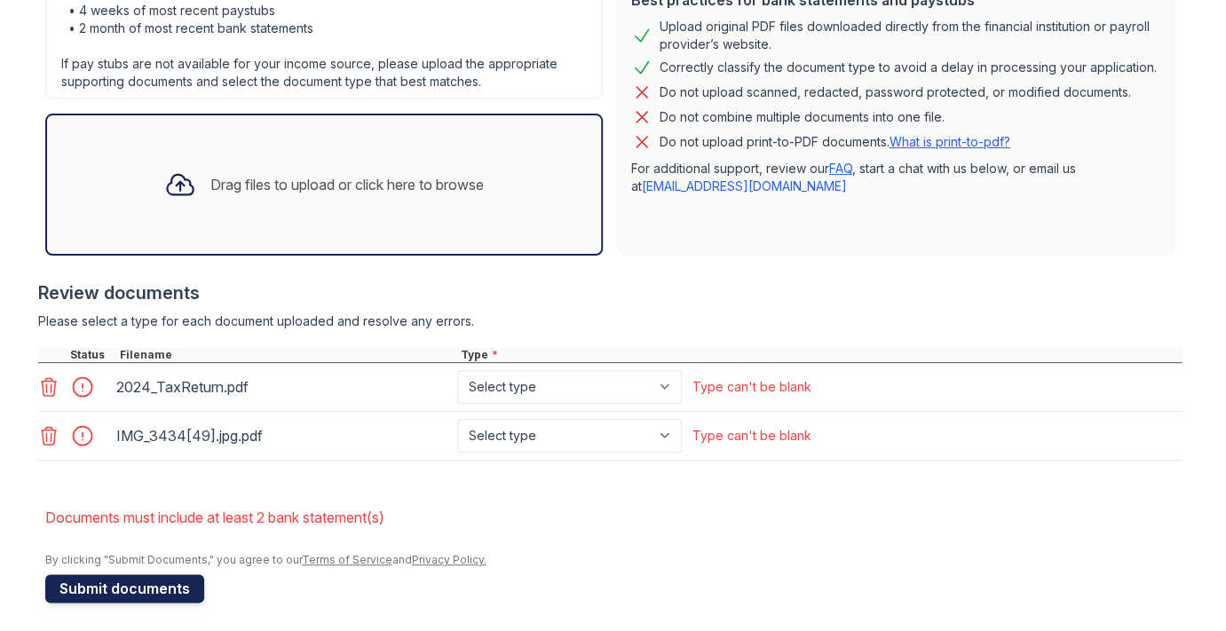
click at [146, 587] on button "Submit documents" at bounding box center [124, 588] width 159 height 28
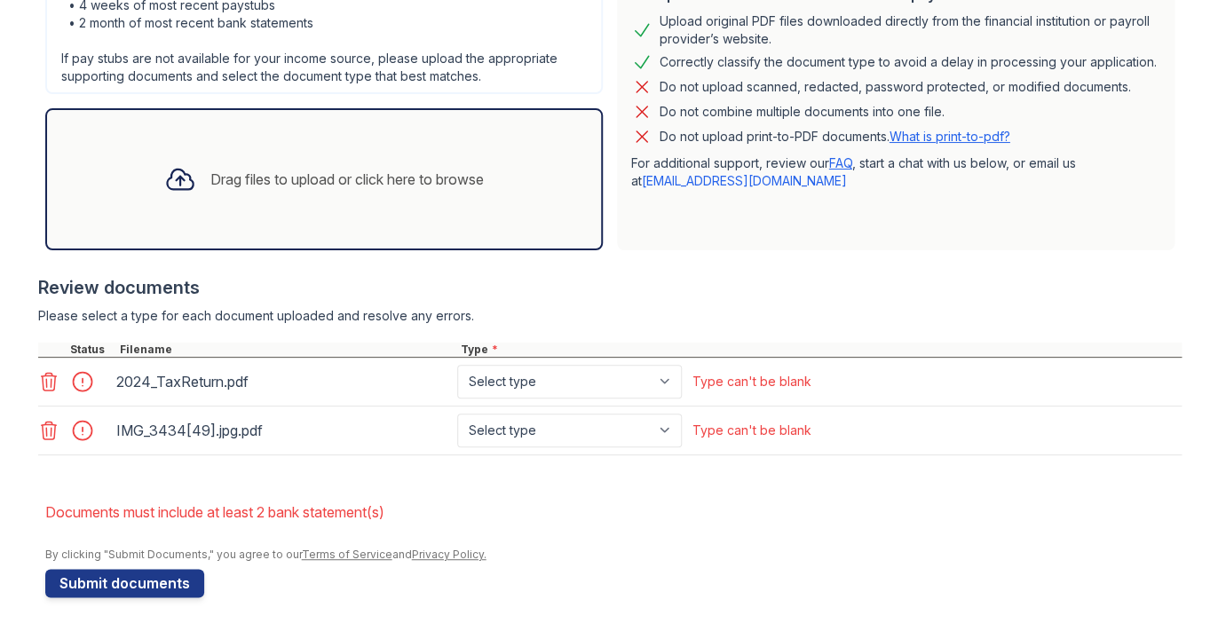
scroll to position [483, 0]
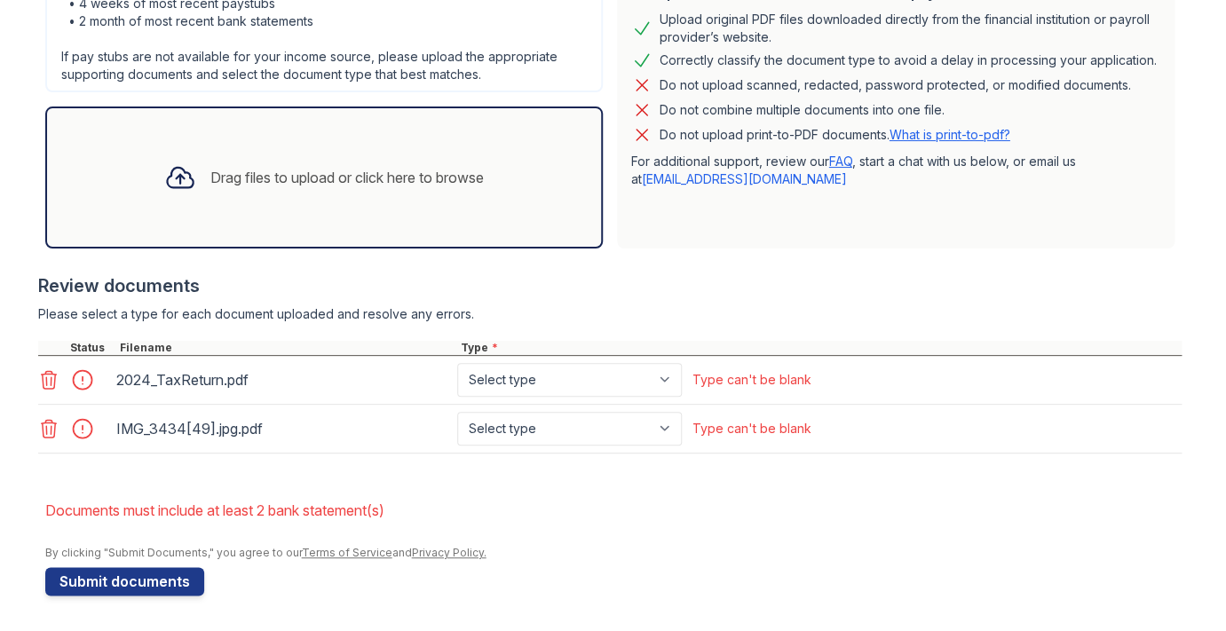
click at [270, 183] on div "Drag files to upload or click here to browse" at bounding box center [346, 177] width 273 height 21
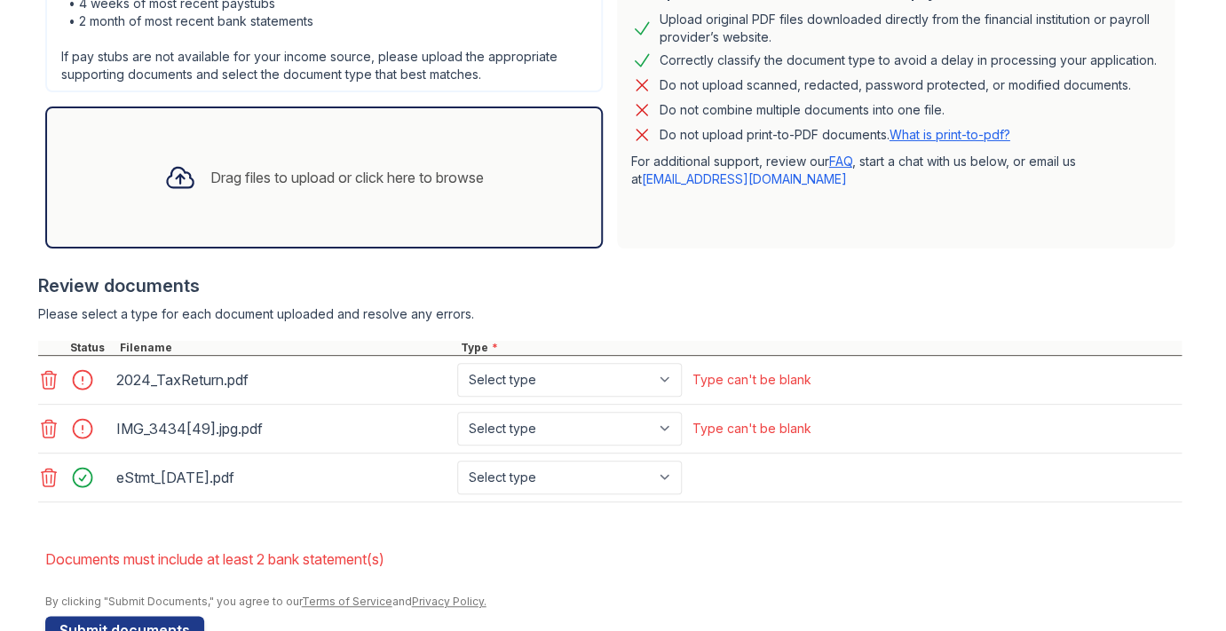
click at [231, 177] on div "Drag files to upload or click here to browse" at bounding box center [346, 177] width 273 height 21
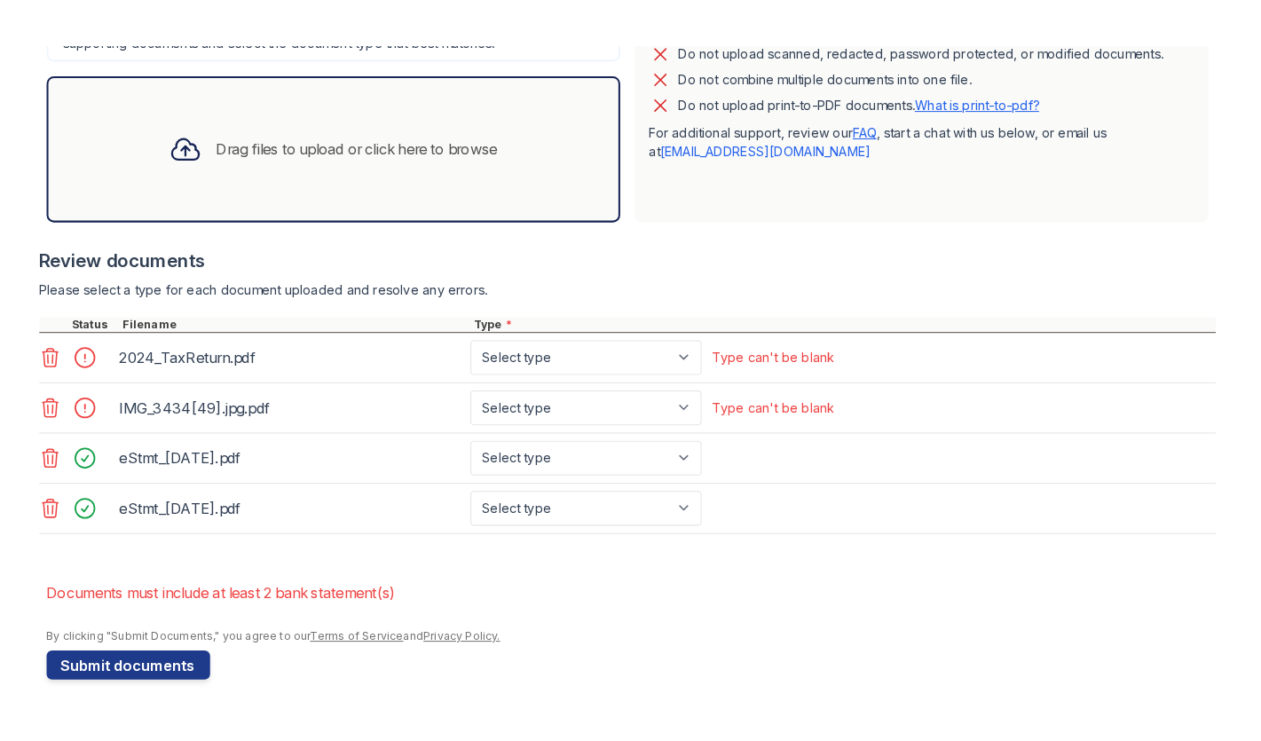
scroll to position [580, 0]
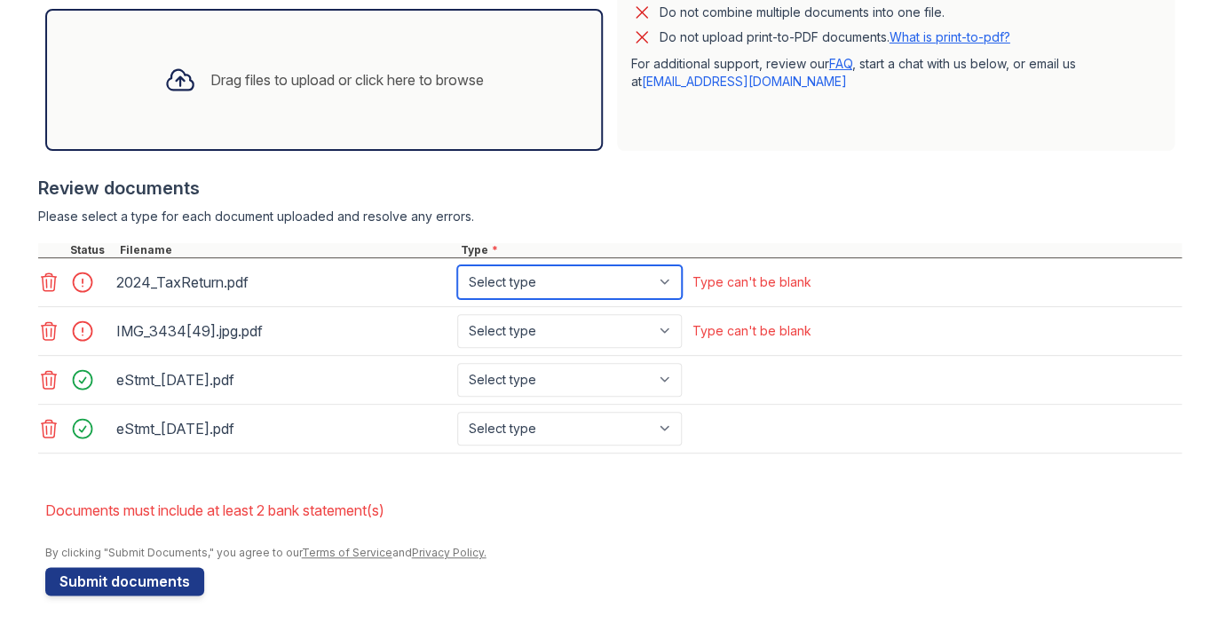
select select "tax_documents"
click option "Tax Documents" at bounding box center [0, 0] width 0 height 0
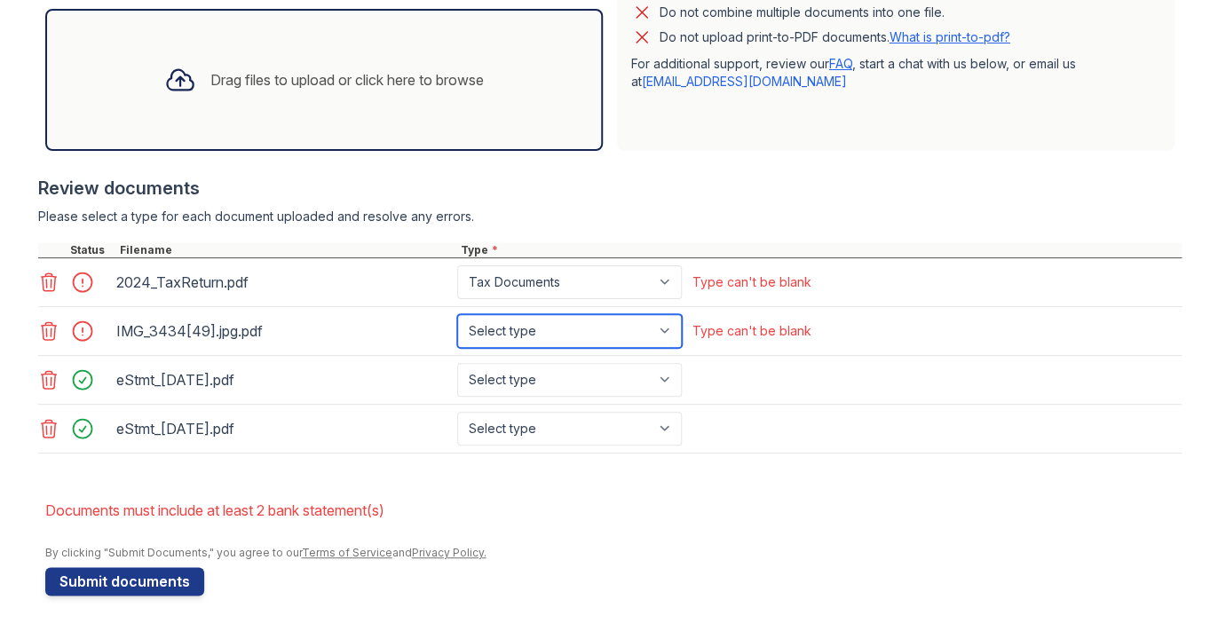
select select "other"
click option "Other" at bounding box center [0, 0] width 0 height 0
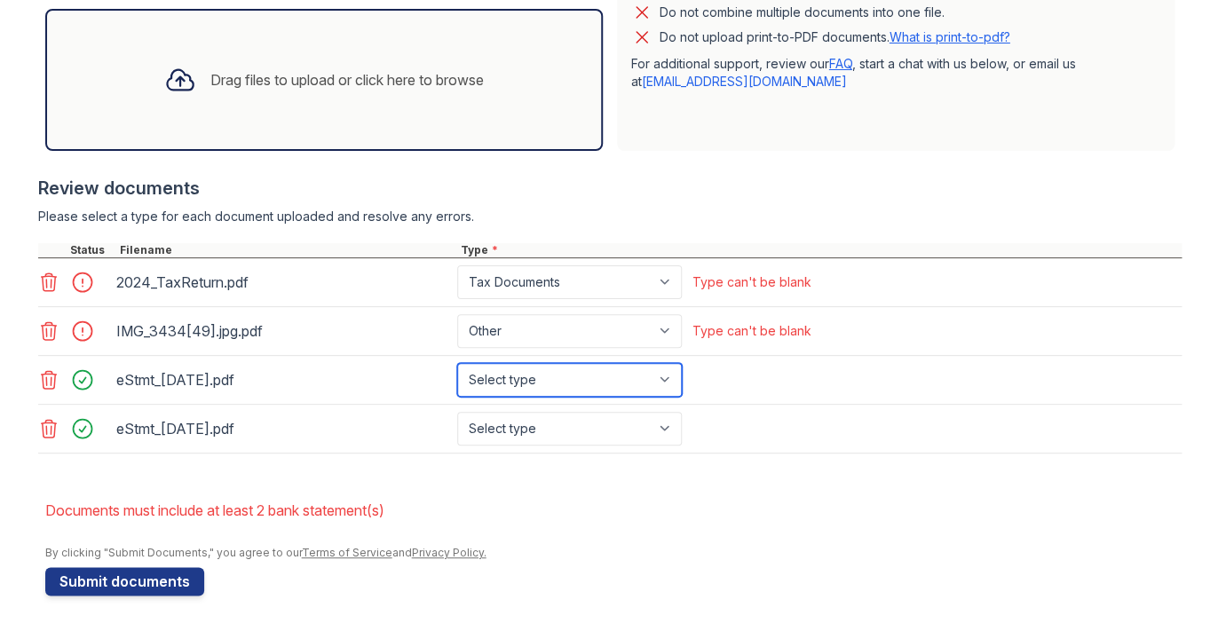
click at [457, 363] on select "Select type Paystub Bank Statement Offer Letter Tax Documents Benefit Award Let…" at bounding box center [569, 380] width 225 height 34
select select "bank_statement"
click option "Bank Statement" at bounding box center [0, 0] width 0 height 0
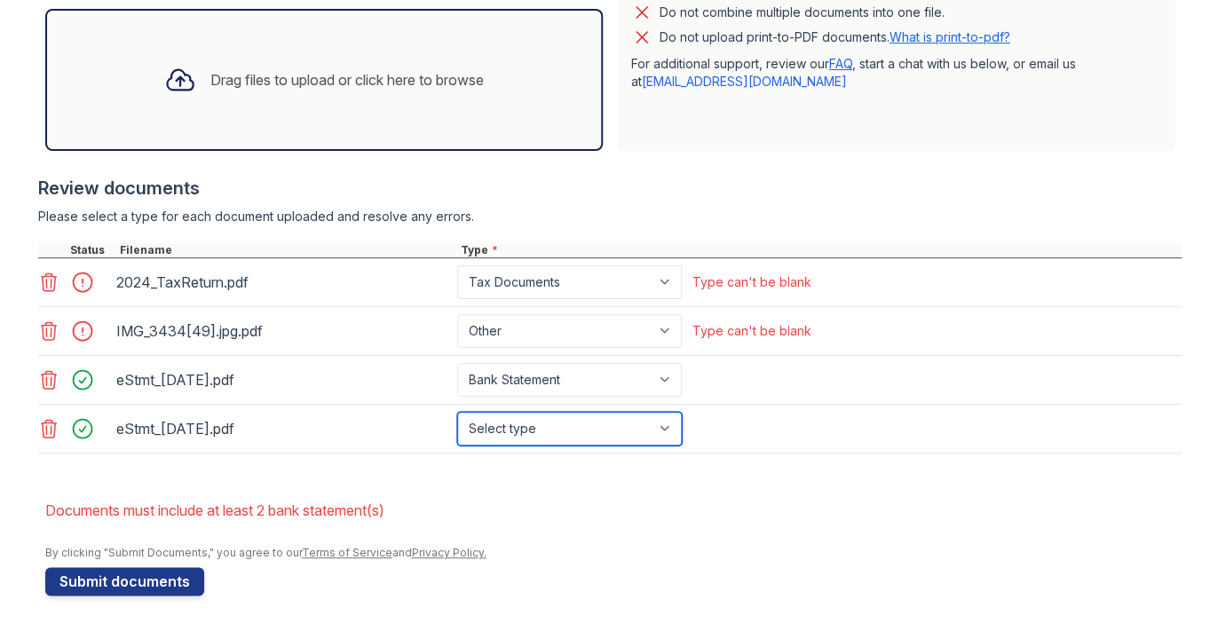
click at [457, 412] on select "Select type Paystub Bank Statement Offer Letter Tax Documents Benefit Award Let…" at bounding box center [569, 429] width 225 height 34
select select "bank_statement"
click option "Bank Statement" at bounding box center [0, 0] width 0 height 0
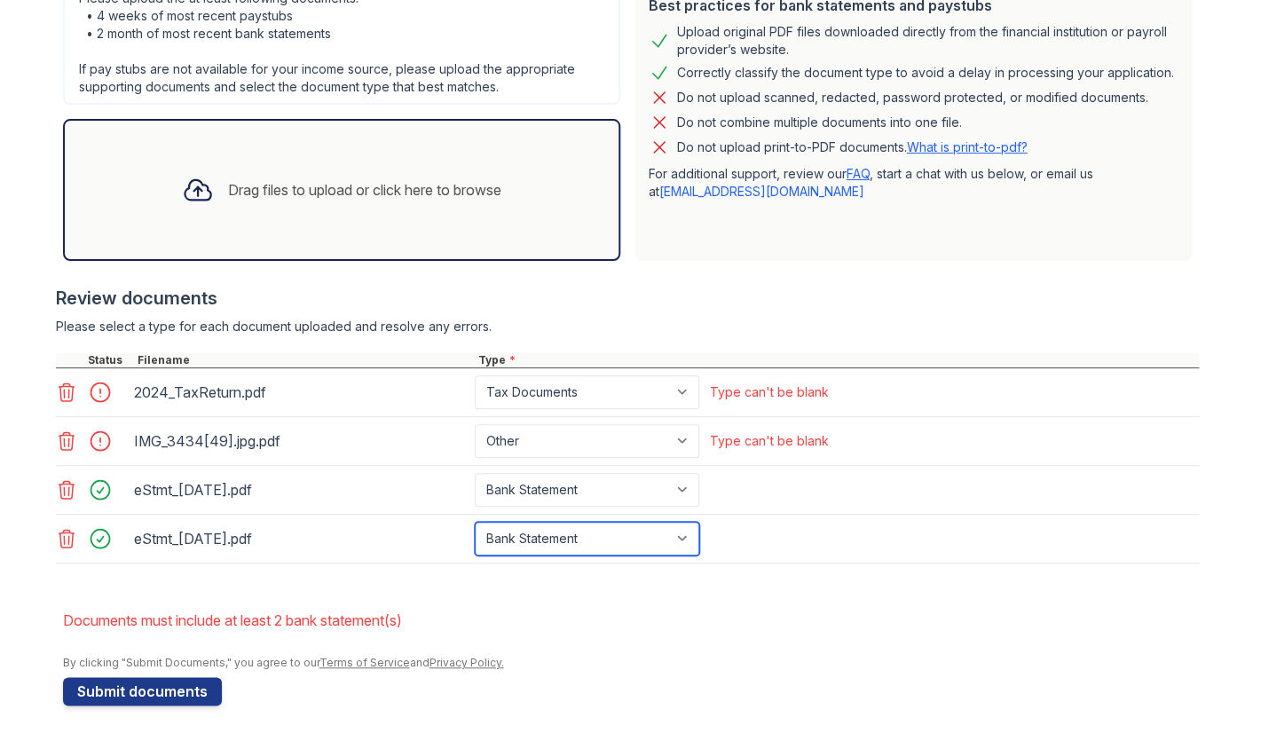
scroll to position [470, 0]
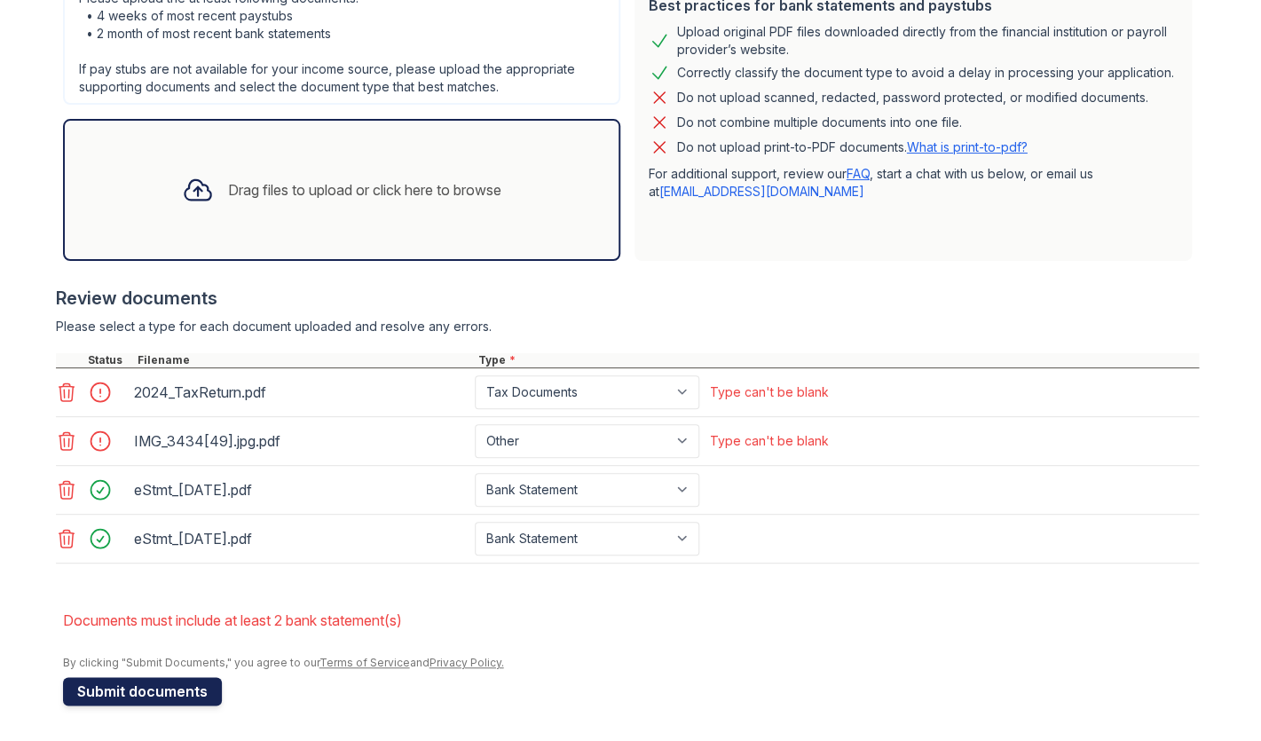
click at [144, 630] on button "Submit documents" at bounding box center [142, 691] width 159 height 28
